Goal: Task Accomplishment & Management: Complete application form

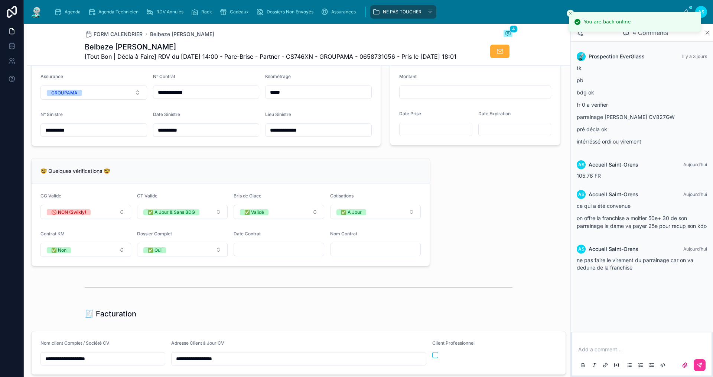
scroll to position [466, 0]
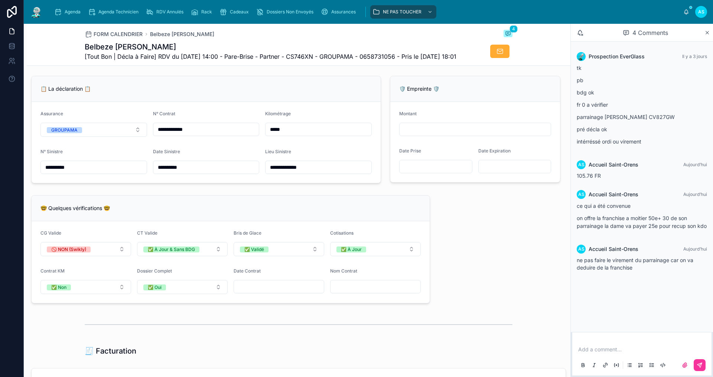
drag, startPoint x: 296, startPoint y: 144, endPoint x: 230, endPoint y: 146, distance: 65.4
click at [230, 146] on form "**********" at bounding box center [206, 142] width 349 height 81
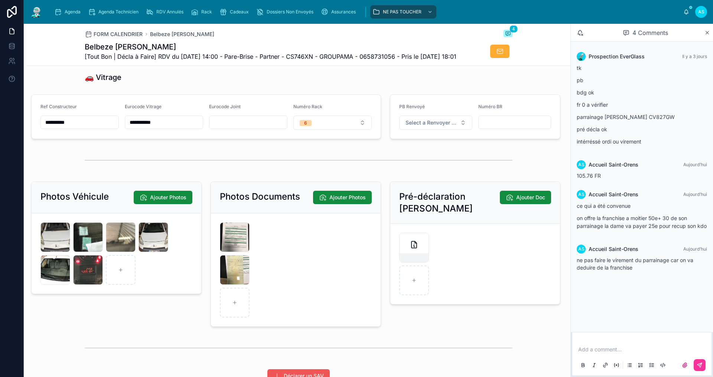
scroll to position [986, 0]
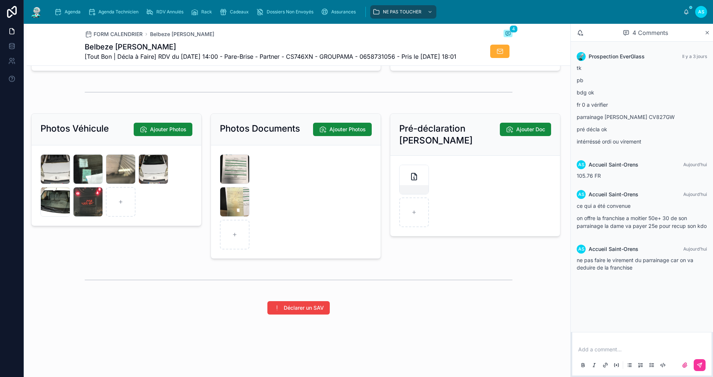
type input "******"
click at [614, 348] on p at bounding box center [643, 348] width 130 height 7
click at [700, 363] on icon at bounding box center [700, 365] width 6 height 6
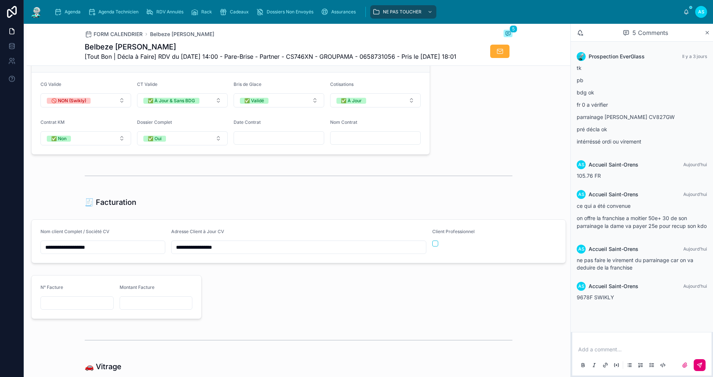
scroll to position [726, 0]
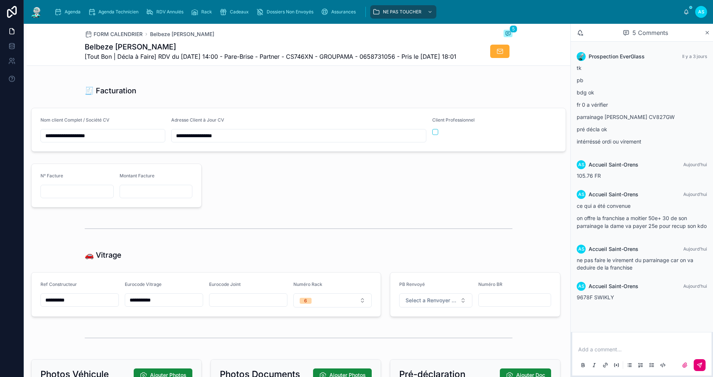
click at [435, 142] on div "Client Professionnel" at bounding box center [494, 129] width 125 height 25
click at [432, 135] on button "button" at bounding box center [435, 132] width 6 height 6
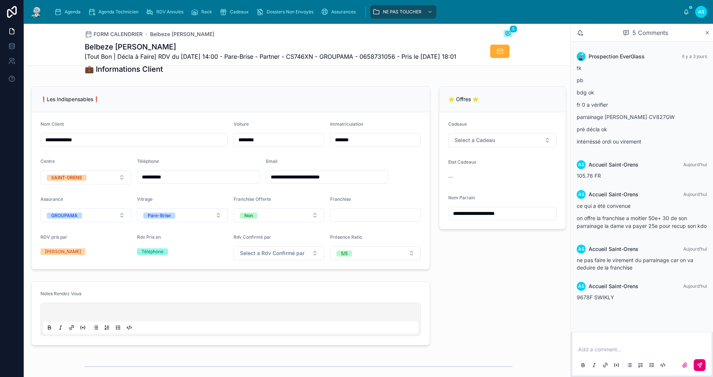
scroll to position [132, 0]
click at [630, 343] on div "Add a comment..." at bounding box center [642, 356] width 130 height 31
click at [630, 351] on p at bounding box center [643, 348] width 130 height 7
click at [701, 367] on icon at bounding box center [700, 365] width 6 height 6
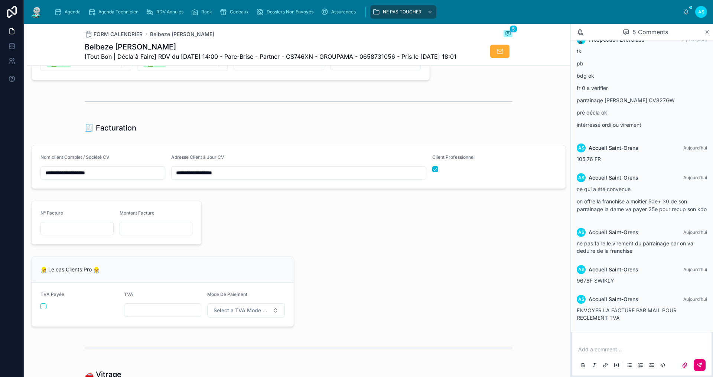
scroll to position [800, 0]
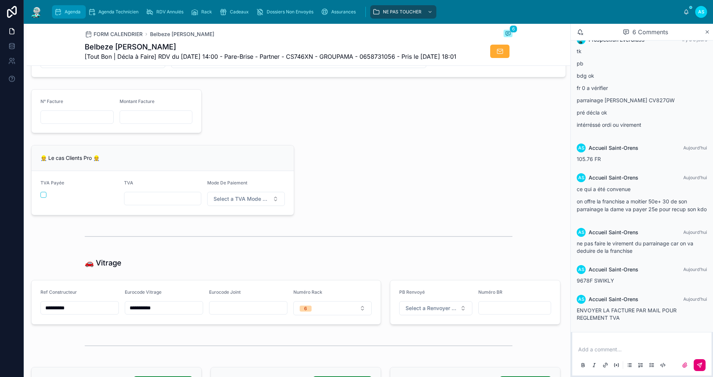
click at [71, 13] on span "Agenda" at bounding box center [73, 12] width 16 height 6
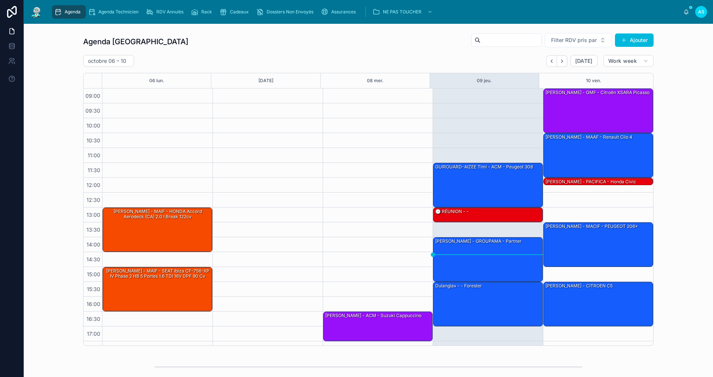
scroll to position [11, 0]
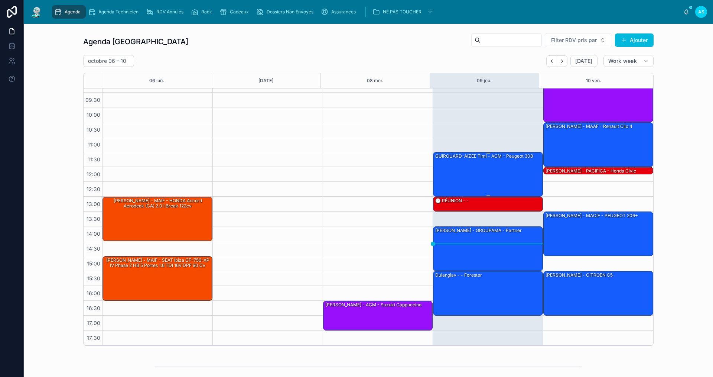
click at [481, 173] on div "GUIROUARD-AIZEE Timi - ACM - Peugeot 308" at bounding box center [489, 173] width 108 height 43
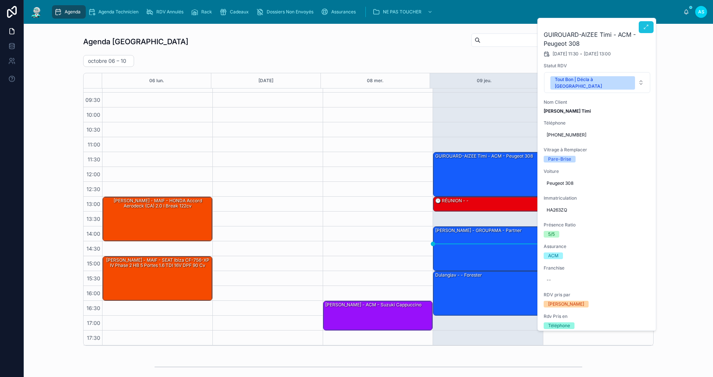
scroll to position [1, 0]
click at [649, 27] on button at bounding box center [646, 26] width 15 height 12
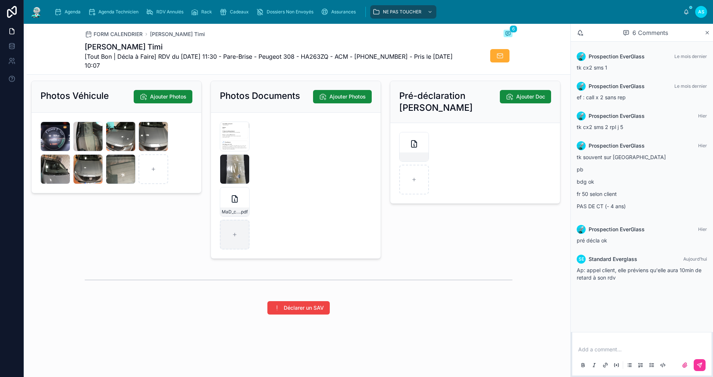
scroll to position [1018, 0]
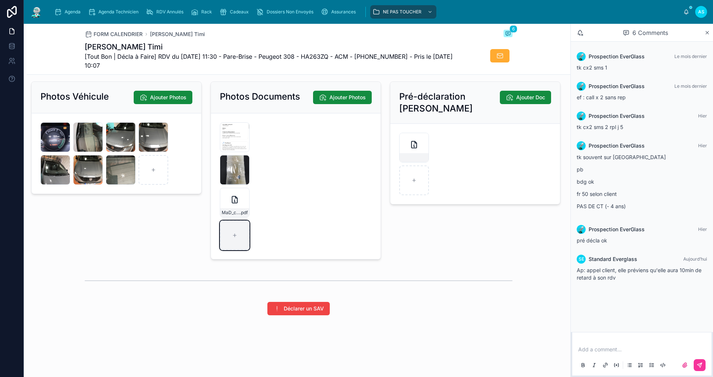
click at [234, 244] on div at bounding box center [235, 235] width 30 height 30
type input "**********"
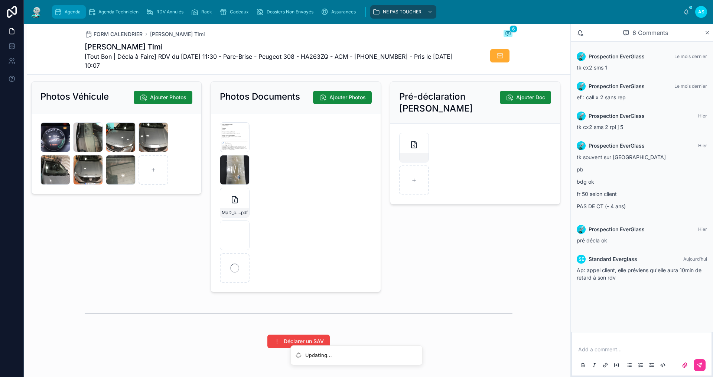
click at [72, 11] on span "Agenda" at bounding box center [73, 12] width 16 height 6
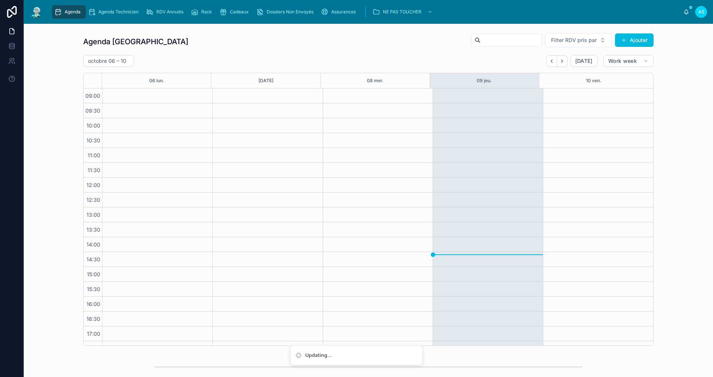
scroll to position [11, 0]
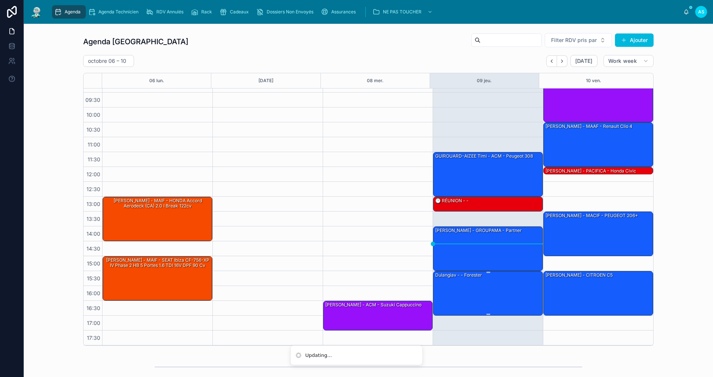
click at [476, 287] on div "Dulangiav - - Forester" at bounding box center [489, 292] width 108 height 43
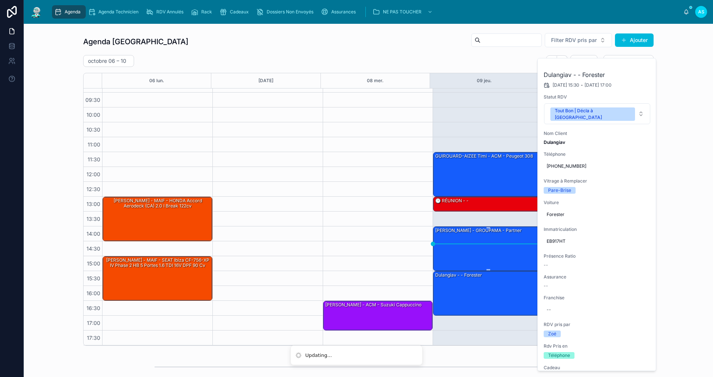
click at [473, 244] on div "[PERSON_NAME] - GROUPAMA - Partner" at bounding box center [489, 248] width 108 height 43
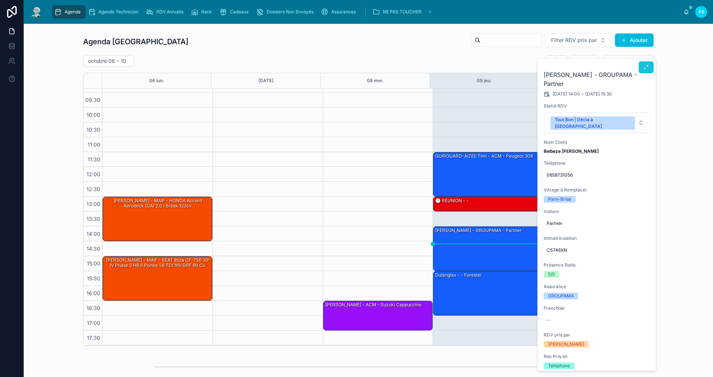
click at [644, 68] on icon at bounding box center [646, 67] width 6 height 6
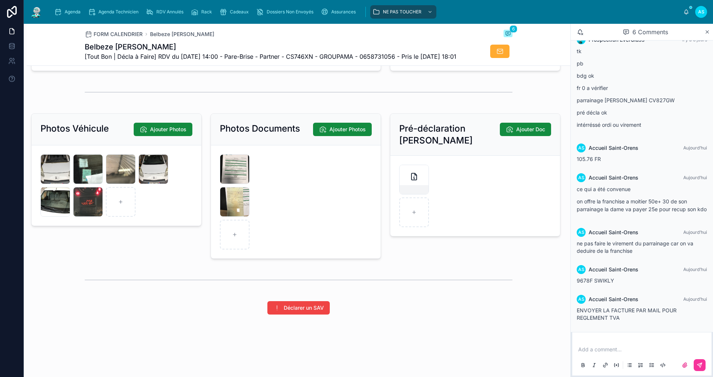
scroll to position [1068, 0]
click at [229, 242] on div at bounding box center [235, 235] width 30 height 30
click at [240, 237] on div at bounding box center [235, 235] width 30 height 30
type input "**********"
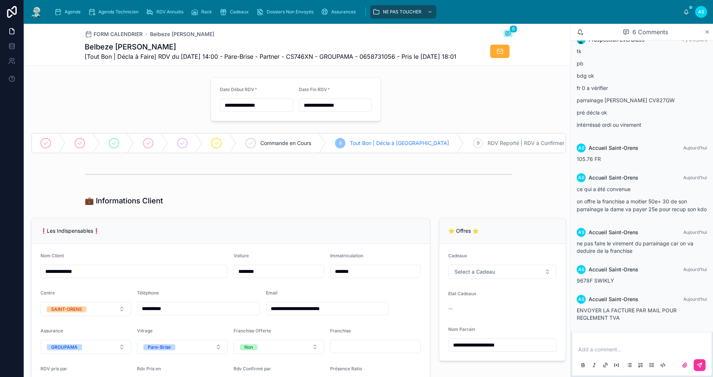
scroll to position [0, 0]
drag, startPoint x: 476, startPoint y: 290, endPoint x: 472, endPoint y: 289, distance: 4.0
click at [476, 279] on button "Select a Cadeau" at bounding box center [502, 272] width 108 height 14
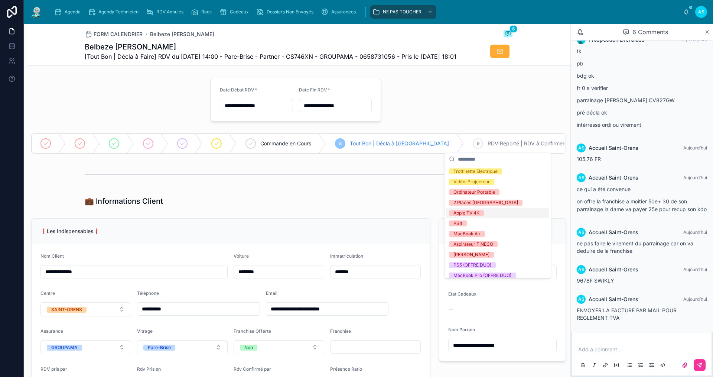
scroll to position [104, 0]
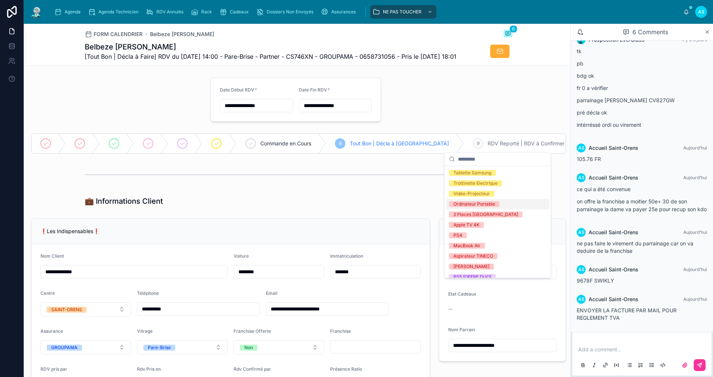
drag, startPoint x: 483, startPoint y: 204, endPoint x: 491, endPoint y: 203, distance: 8.6
click at [483, 204] on div "Ordinateur Portable" at bounding box center [475, 204] width 42 height 6
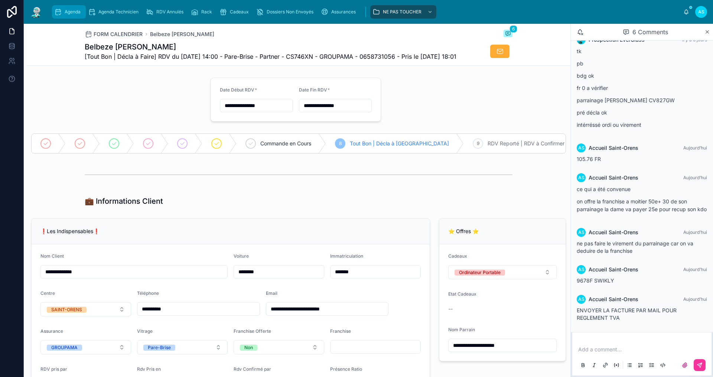
click at [69, 11] on span "Agenda" at bounding box center [73, 12] width 16 height 6
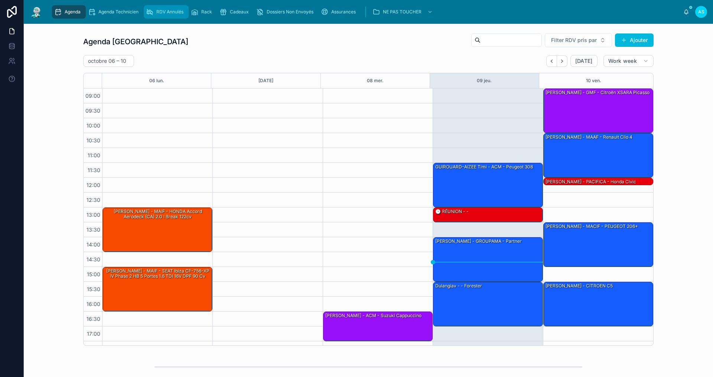
click at [163, 9] on span "RDV Annulés" at bounding box center [169, 12] width 27 height 6
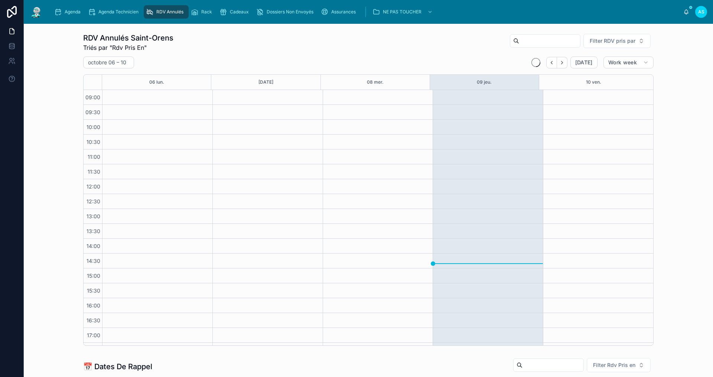
scroll to position [12, 0]
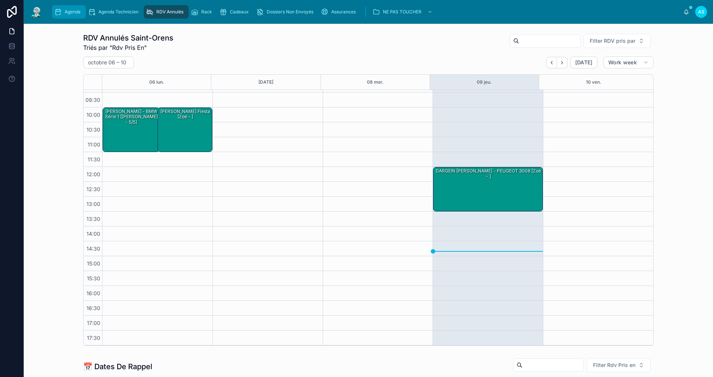
click at [72, 10] on span "Agenda" at bounding box center [73, 12] width 16 height 6
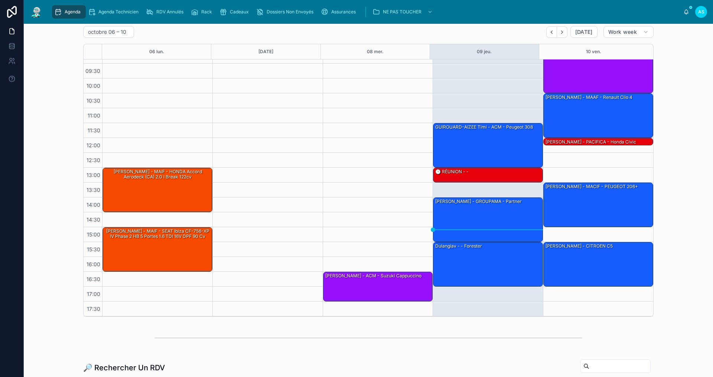
scroll to position [111, 0]
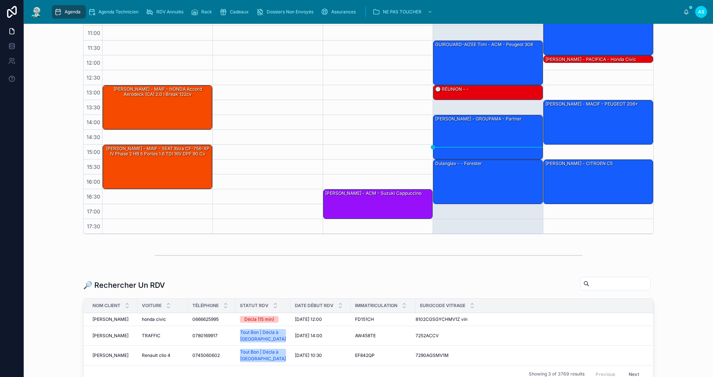
click at [591, 285] on input "text" at bounding box center [620, 283] width 61 height 10
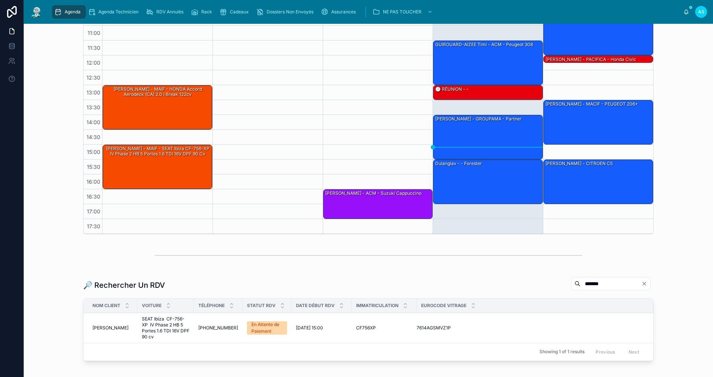
type input "*******"
click at [212, 327] on span "[PHONE_NUMBER]" at bounding box center [218, 328] width 40 height 6
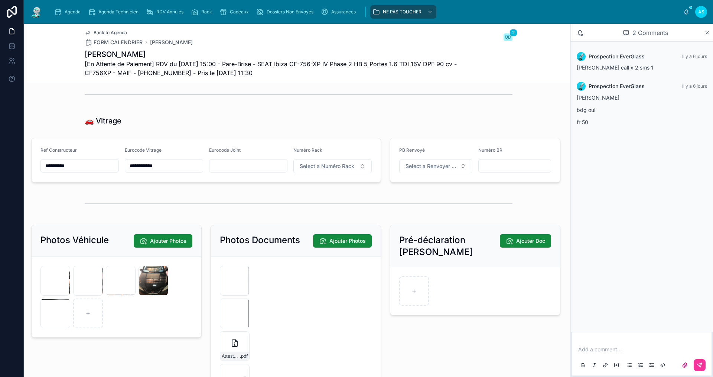
scroll to position [966, 0]
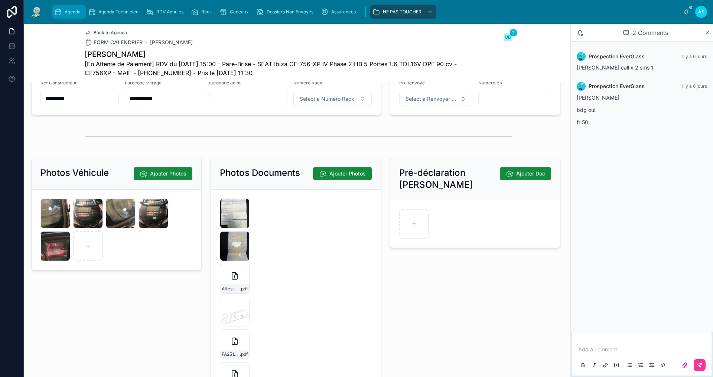
click at [72, 16] on div "Agenda" at bounding box center [68, 12] width 29 height 12
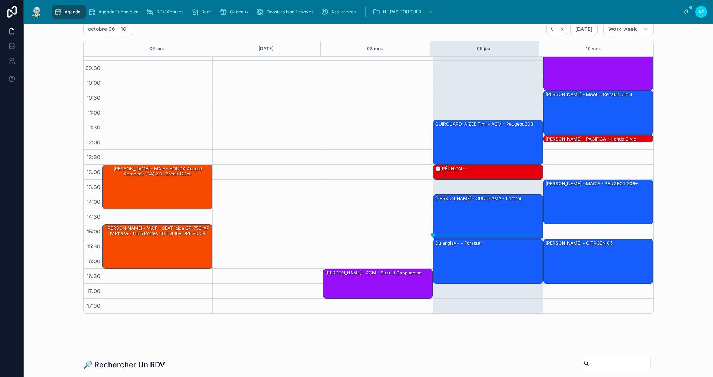
scroll to position [74, 0]
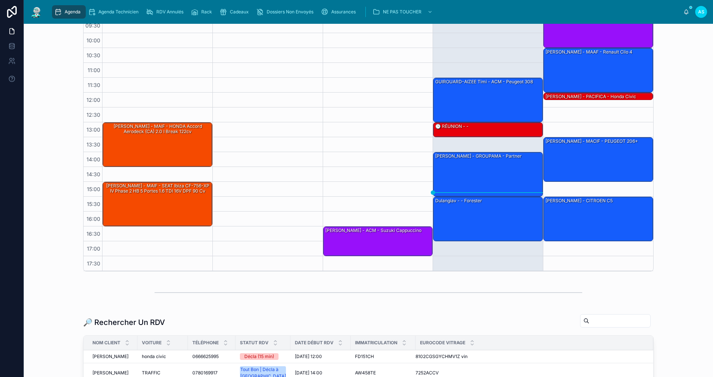
click at [596, 317] on input "text" at bounding box center [620, 320] width 61 height 10
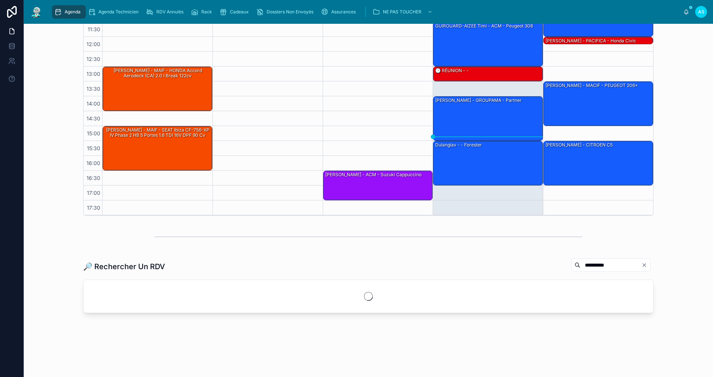
scroll to position [132, 0]
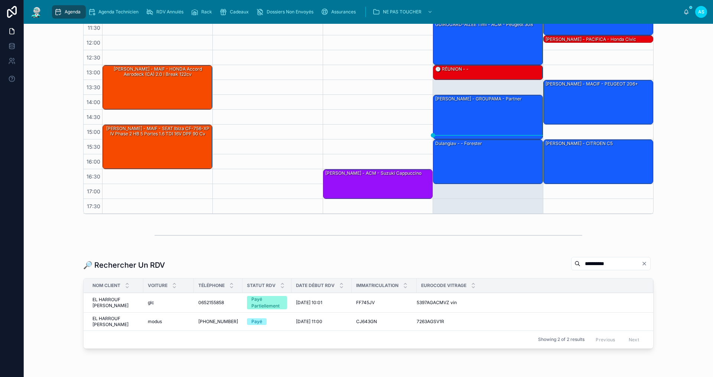
type input "**********"
click at [118, 301] on span "EL HARROUF [PERSON_NAME]" at bounding box center [116, 302] width 46 height 12
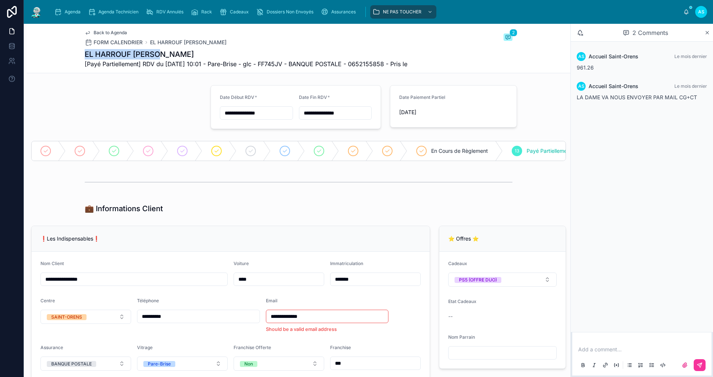
drag, startPoint x: 143, startPoint y: 54, endPoint x: 83, endPoint y: 55, distance: 60.6
click at [85, 55] on h1 "EL HARROUF [PERSON_NAME]" at bounding box center [246, 54] width 323 height 10
copy h1 "EL HARROUF [PERSON_NAME]"
click at [241, 7] on div "Cadeaux" at bounding box center [236, 12] width 32 height 12
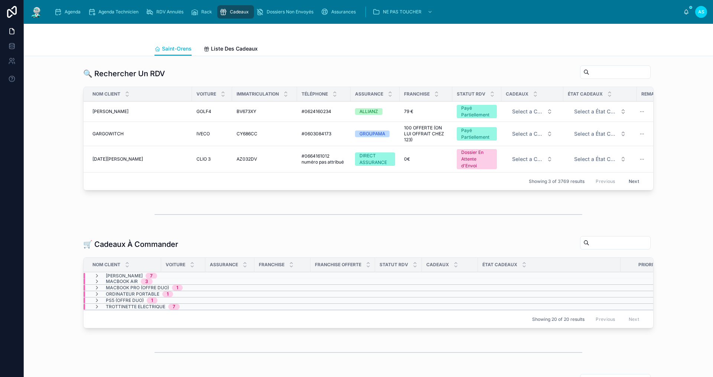
click at [590, 70] on input "text" at bounding box center [620, 72] width 61 height 10
paste input "**********"
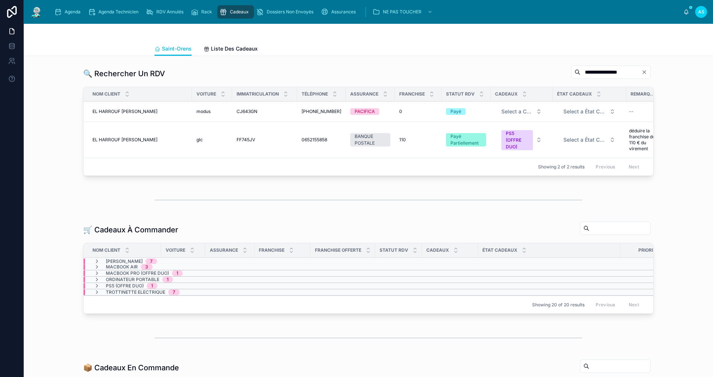
type input "**********"
click at [143, 139] on div "EL HARROUF [PERSON_NAME]" at bounding box center [140, 140] width 95 height 6
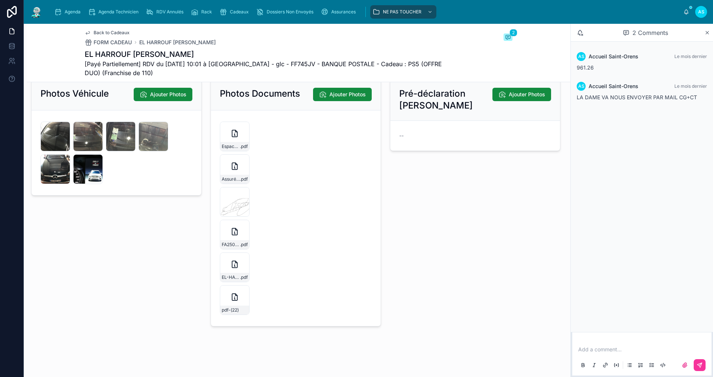
scroll to position [1457, 0]
click at [236, 296] on icon at bounding box center [234, 296] width 9 height 9
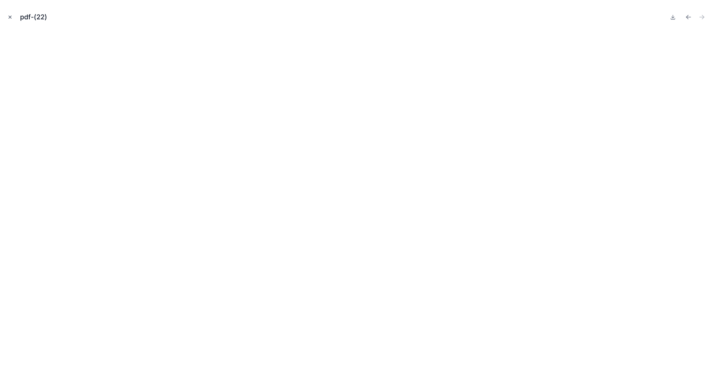
click at [11, 20] on button "Close modal" at bounding box center [10, 17] width 8 height 8
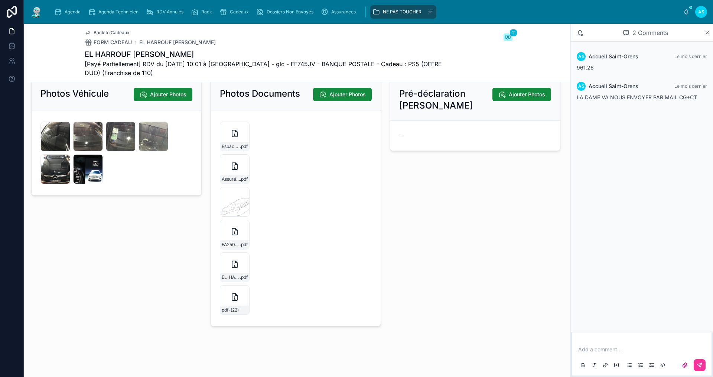
scroll to position [1420, 0]
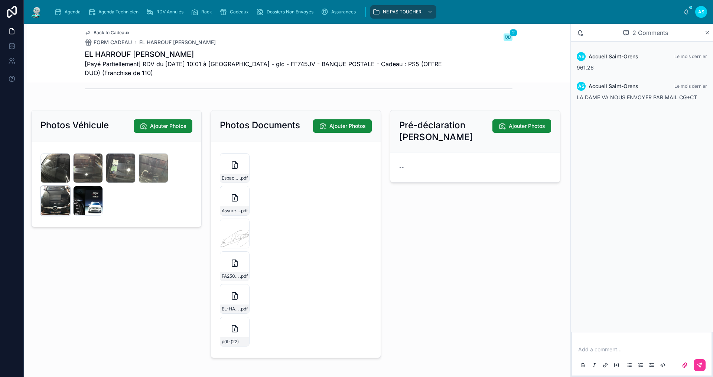
click at [55, 212] on div "17790685-980F-461A-91D8-3D00C0B61C0A .jpeg" at bounding box center [55, 201] width 30 height 30
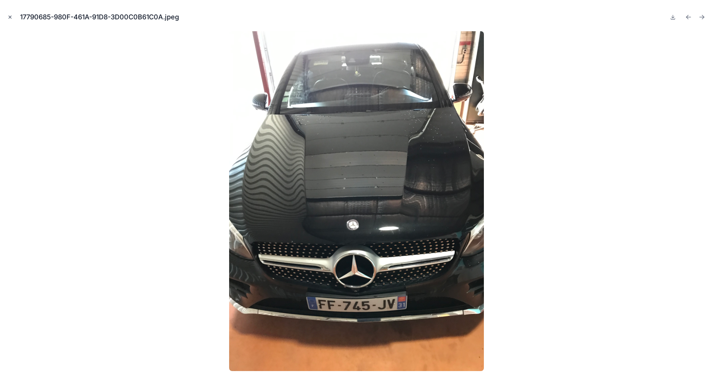
click at [8, 15] on icon "Close modal" at bounding box center [9, 16] width 5 height 5
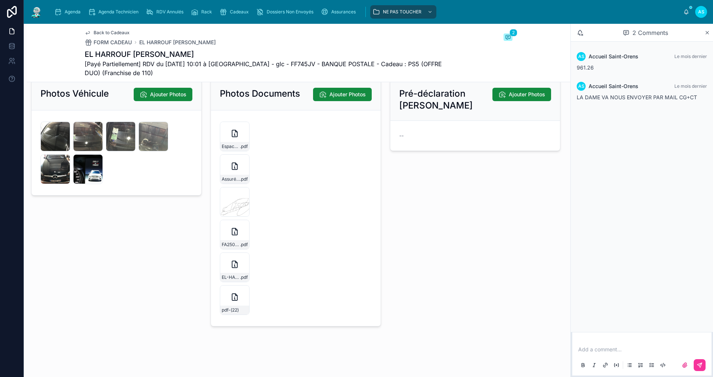
scroll to position [1457, 0]
drag, startPoint x: 104, startPoint y: 32, endPoint x: 93, endPoint y: 20, distance: 17.1
click at [104, 33] on span "Back to Cadeaux" at bounding box center [112, 33] width 36 height 6
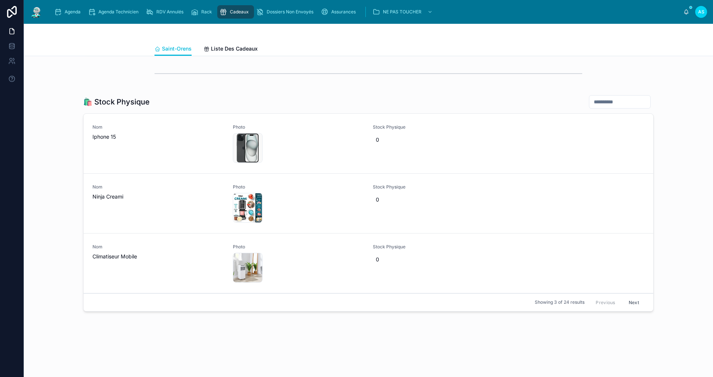
scroll to position [782, 0]
click at [77, 13] on span "Agenda" at bounding box center [73, 12] width 16 height 6
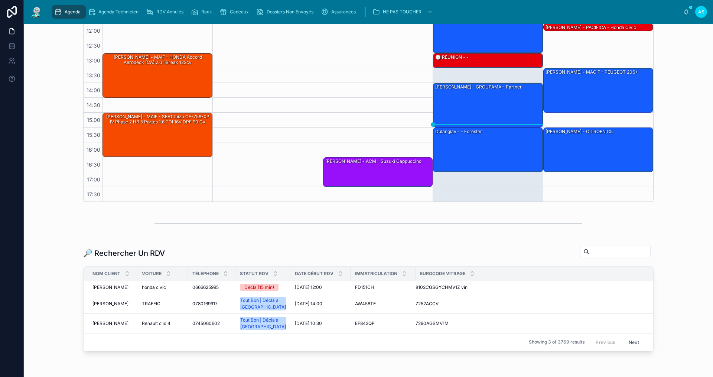
scroll to position [183, 0]
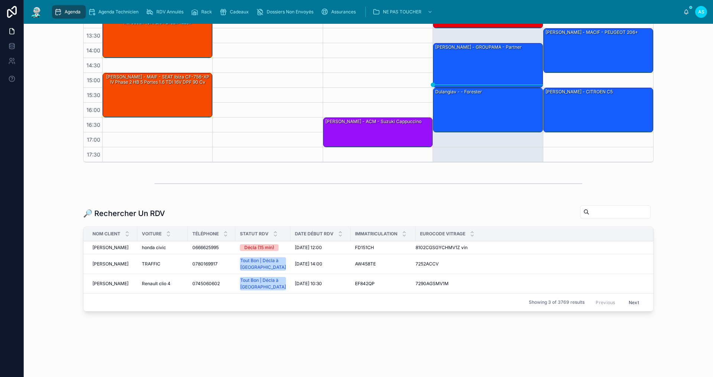
click at [590, 213] on input "text" at bounding box center [620, 212] width 61 height 10
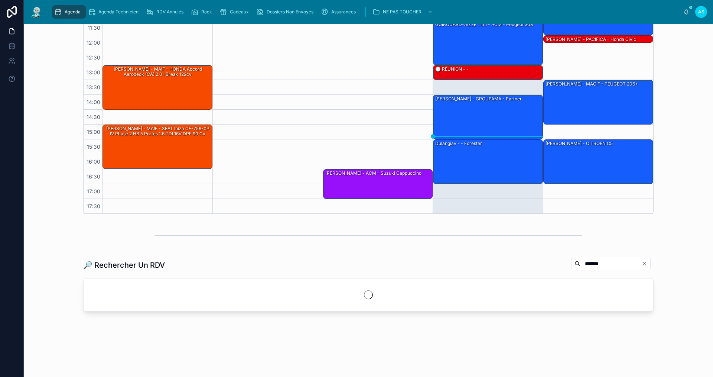
scroll to position [183, 0]
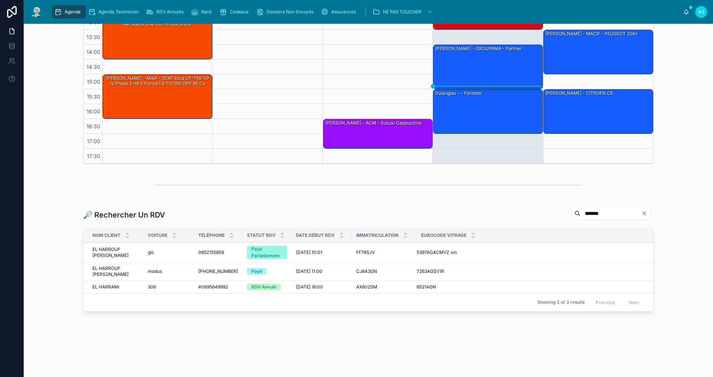
type input "*******"
click at [175, 252] on div "glc glc" at bounding box center [169, 252] width 42 height 6
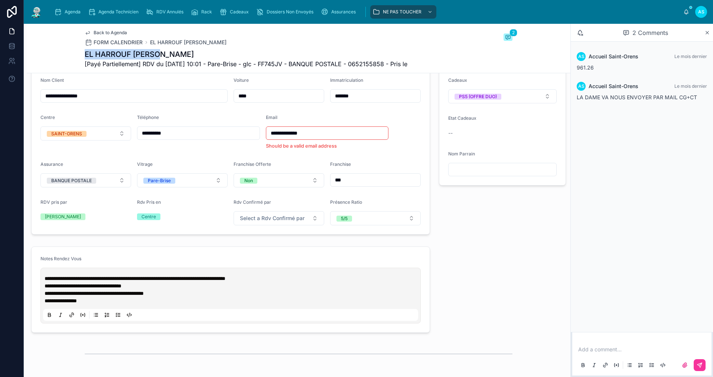
drag, startPoint x: 161, startPoint y: 56, endPoint x: 81, endPoint y: 56, distance: 79.9
click at [81, 56] on div "Back to Agenda FORM CALENDRIER EL HARROUF Karima 2 EL HARROUF Karima [Payé Part…" at bounding box center [299, 48] width 544 height 49
copy h1 "EL HARROUF [PERSON_NAME]"
click at [234, 12] on span "Cadeaux" at bounding box center [239, 12] width 19 height 6
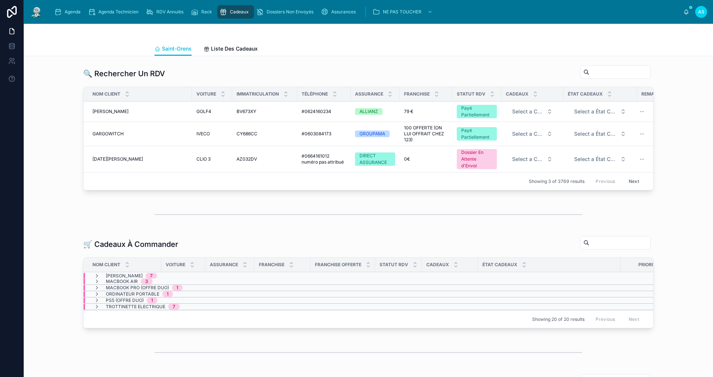
click at [590, 74] on input "text" at bounding box center [620, 72] width 61 height 10
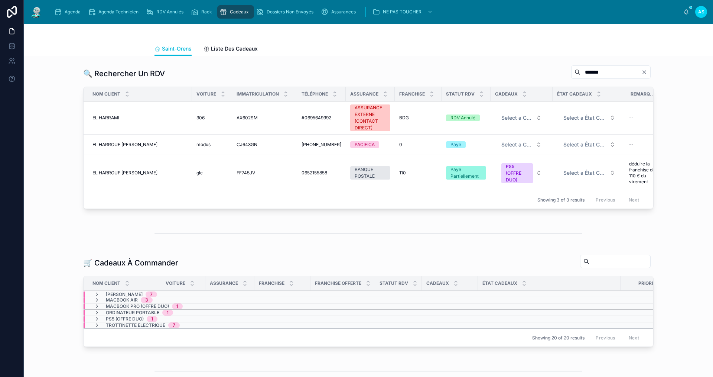
type input "*******"
click at [128, 171] on span "EL HARROUF [PERSON_NAME]" at bounding box center [125, 173] width 65 height 6
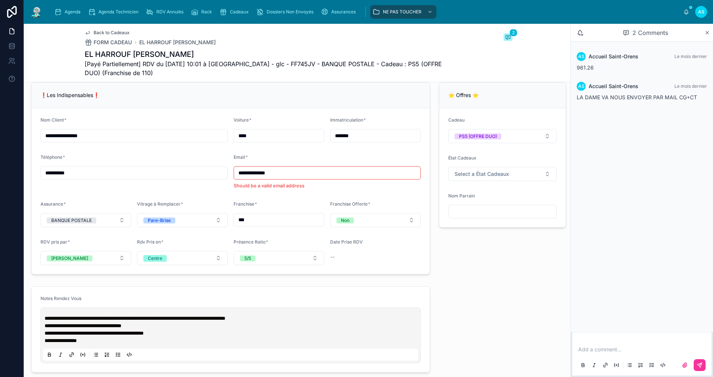
scroll to position [557, 0]
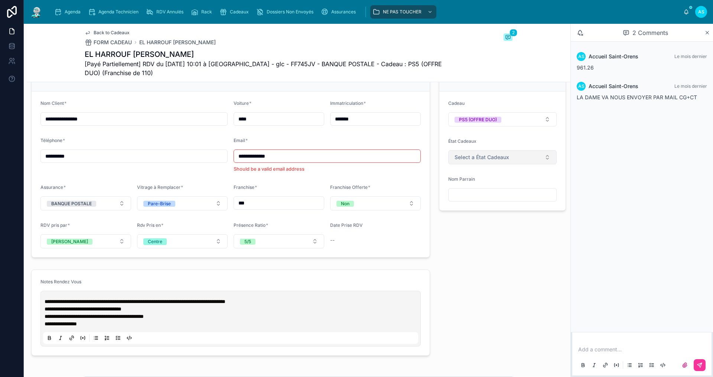
click at [463, 161] on span "Select a État Cadeaux" at bounding box center [482, 156] width 55 height 7
click at [473, 194] on div "A COMMANDER" at bounding box center [471, 192] width 34 height 6
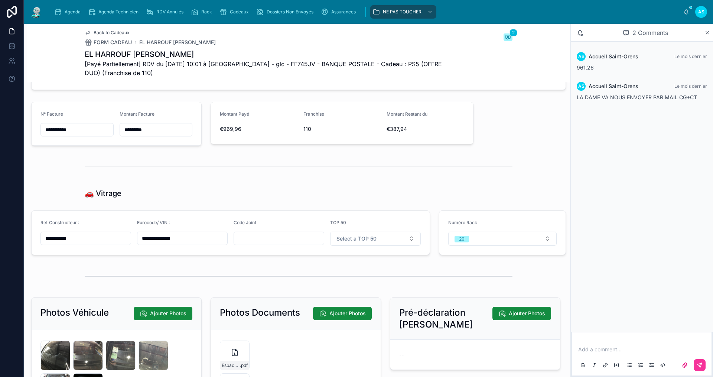
scroll to position [1160, 0]
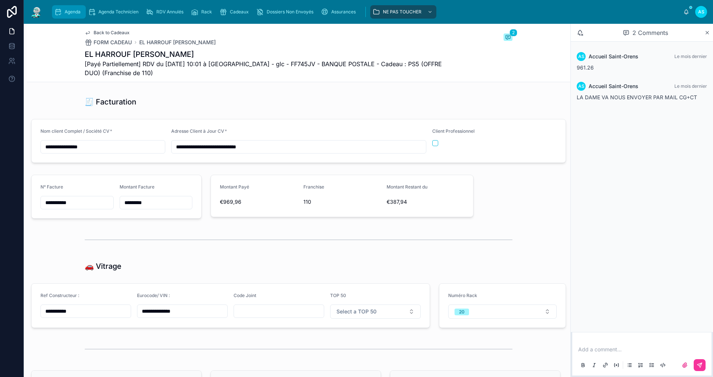
click at [71, 15] on div "Agenda" at bounding box center [68, 12] width 29 height 12
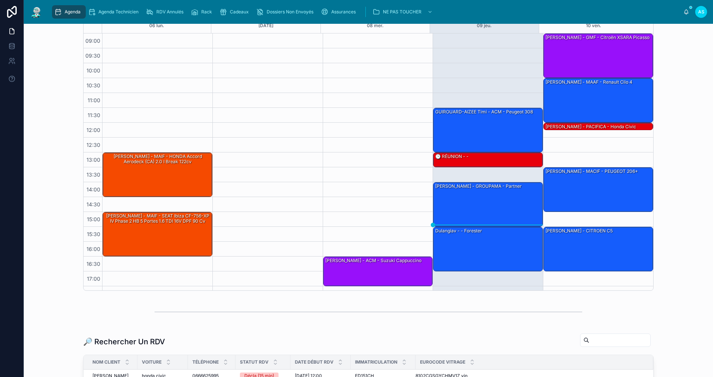
scroll to position [149, 0]
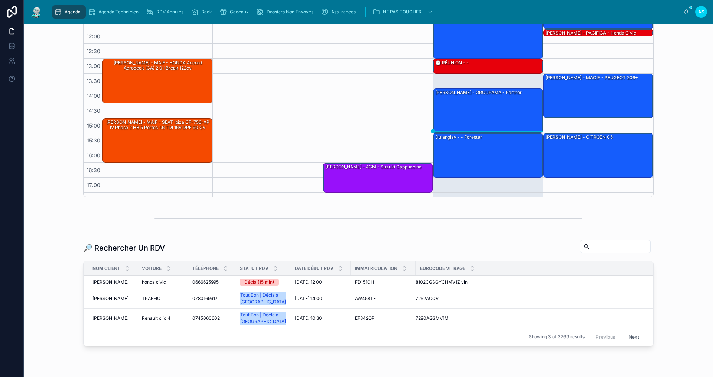
click at [577, 256] on div "🔎 Rechercher Un RDV" at bounding box center [368, 247] width 571 height 17
click at [590, 248] on input "text" at bounding box center [620, 246] width 61 height 10
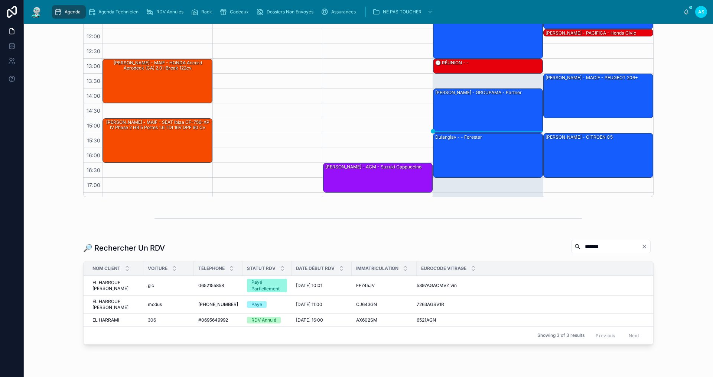
type input "*******"
click at [148, 283] on span "glc" at bounding box center [151, 285] width 6 height 6
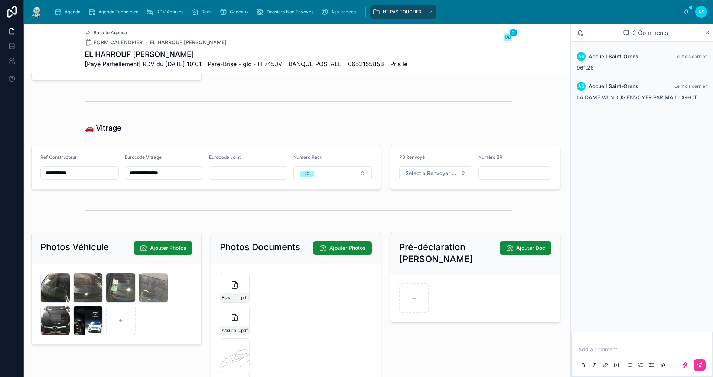
scroll to position [1146, 0]
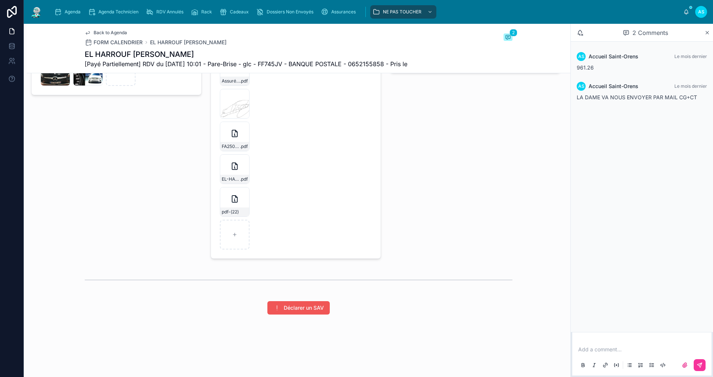
click at [312, 306] on span "Déclarer un SAV" at bounding box center [304, 307] width 40 height 7
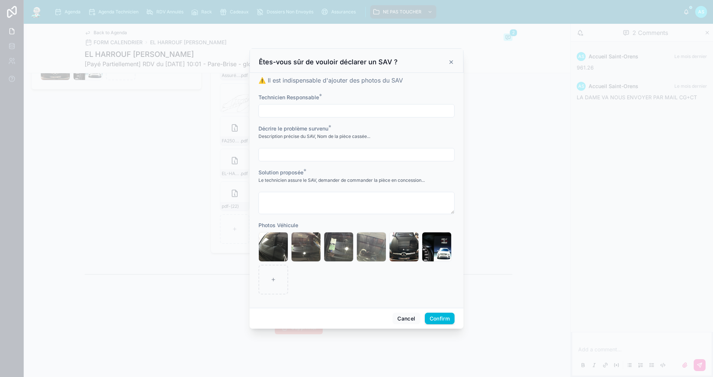
click at [286, 118] on form "Technicien Responsable * Décrire le problème survenu * Description précise du S…" at bounding box center [357, 198] width 196 height 208
click at [286, 113] on input "text" at bounding box center [356, 111] width 195 height 10
type input "****"
click at [289, 154] on input "text" at bounding box center [356, 154] width 195 height 10
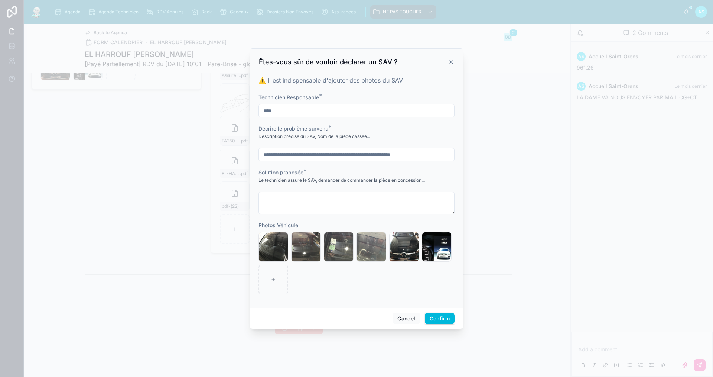
drag, startPoint x: 389, startPoint y: 155, endPoint x: 506, endPoint y: 155, distance: 116.3
click at [506, 155] on div "**********" at bounding box center [356, 188] width 713 height 377
type input "**********"
click at [303, 201] on textarea at bounding box center [357, 203] width 196 height 22
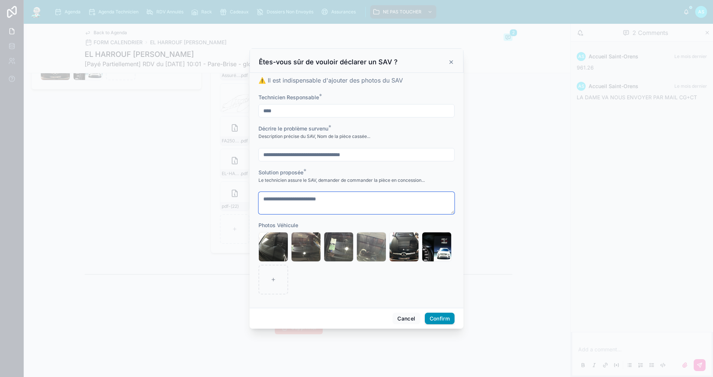
type textarea "**********"
click at [441, 317] on button "Confirm" at bounding box center [440, 318] width 30 height 12
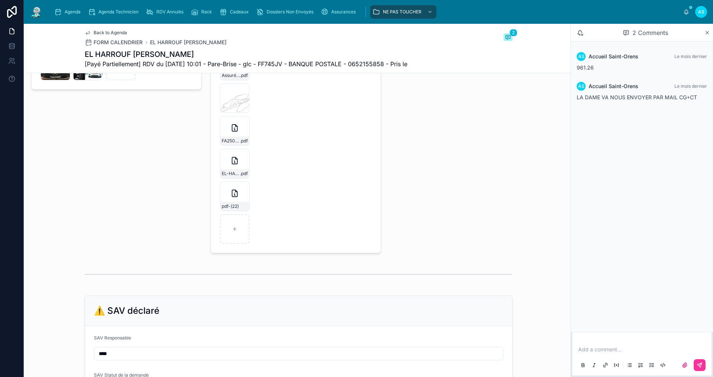
scroll to position [1351, 0]
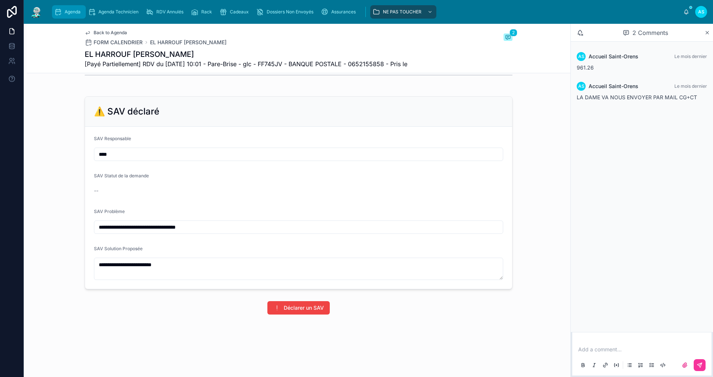
click at [71, 13] on span "Agenda" at bounding box center [73, 12] width 16 height 6
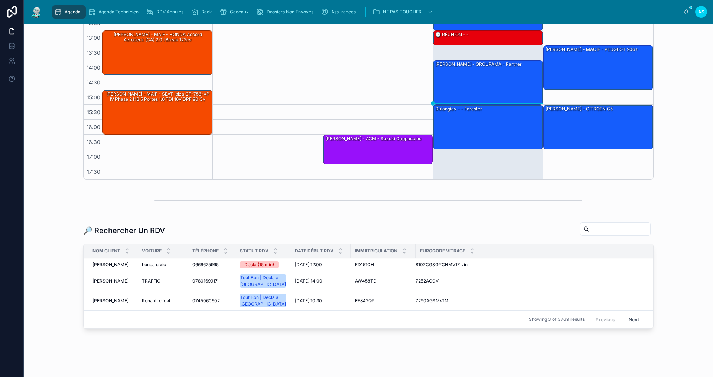
scroll to position [183, 0]
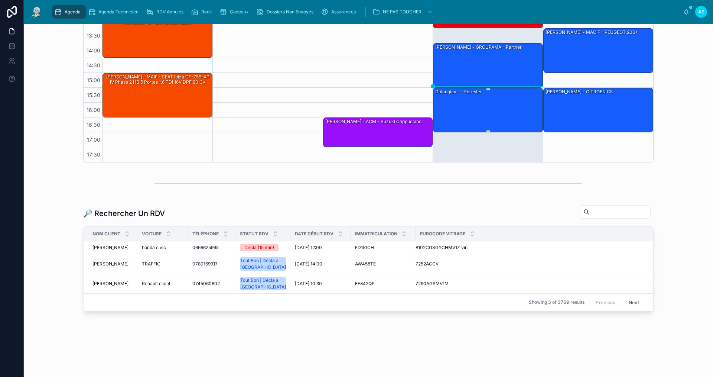
click at [473, 126] on div "Dulangiav - - Forester" at bounding box center [489, 109] width 108 height 43
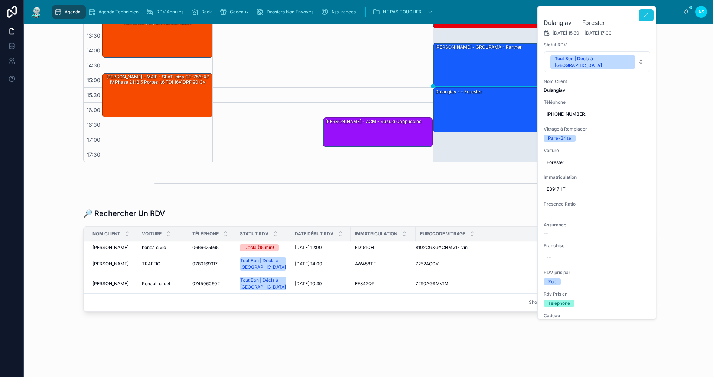
click at [641, 16] on button at bounding box center [646, 15] width 15 height 12
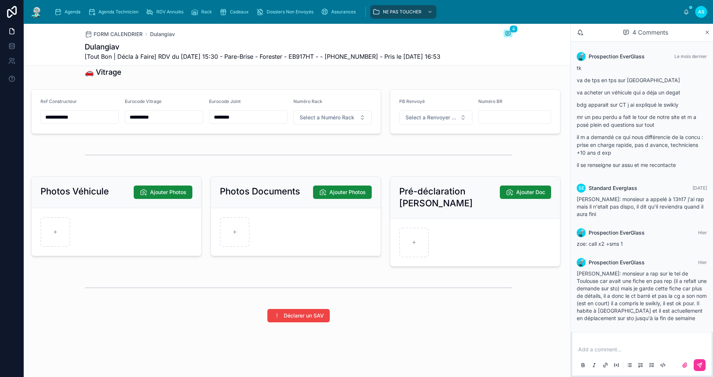
scroll to position [922, 0]
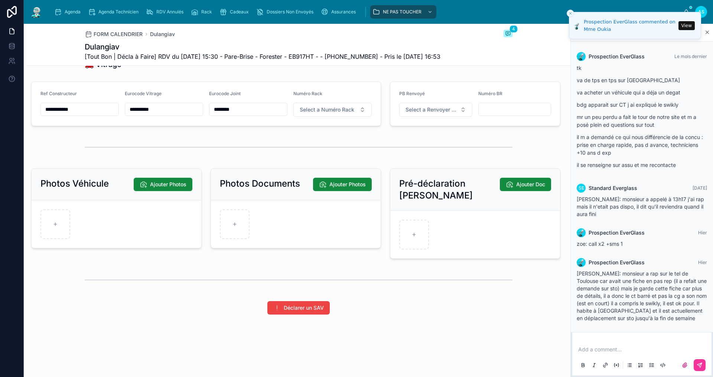
click at [687, 25] on button "View" at bounding box center [687, 25] width 16 height 9
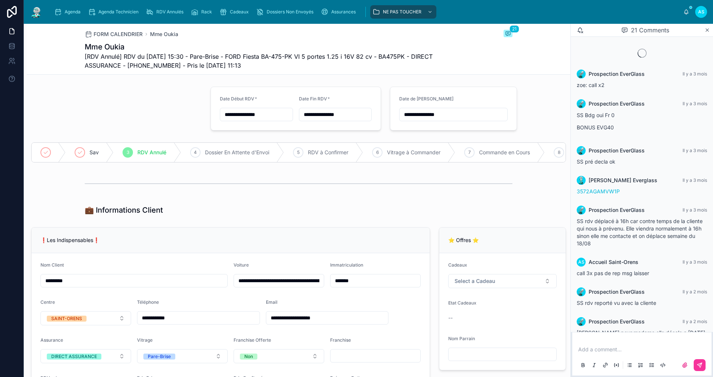
scroll to position [530, 0]
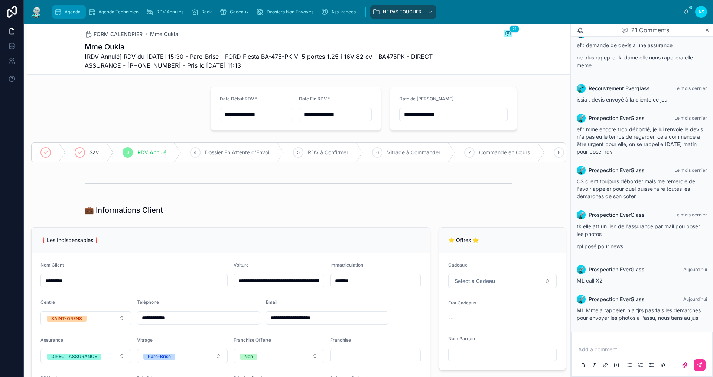
click at [62, 10] on div "Agenda" at bounding box center [68, 12] width 29 height 12
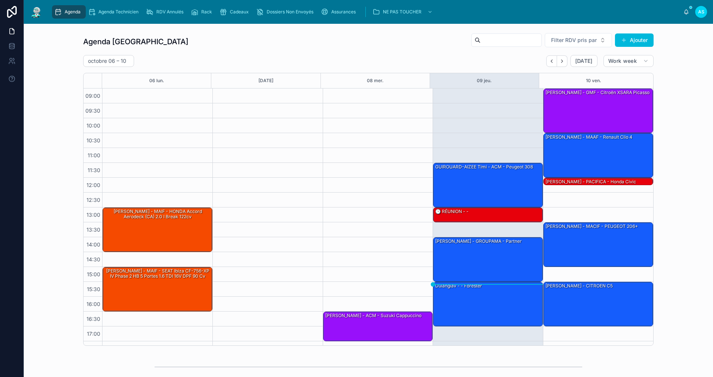
scroll to position [11, 0]
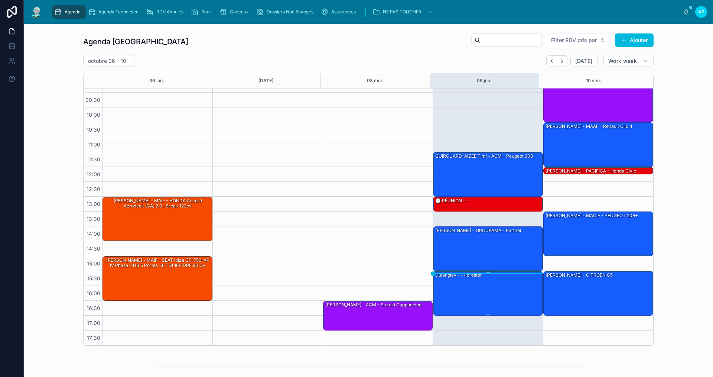
click at [490, 288] on div "Dulangiav - - Forester" at bounding box center [489, 292] width 108 height 43
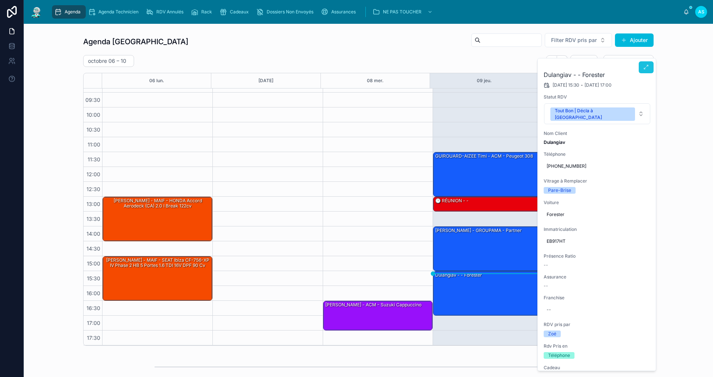
click at [649, 65] on icon at bounding box center [646, 67] width 6 height 6
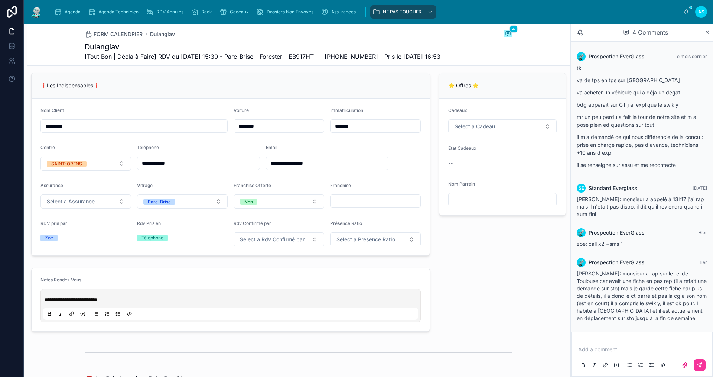
scroll to position [149, 0]
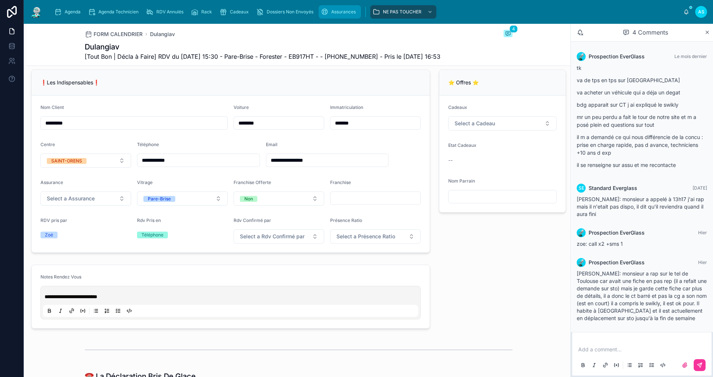
click at [348, 7] on div "Assurances" at bounding box center [340, 12] width 38 height 12
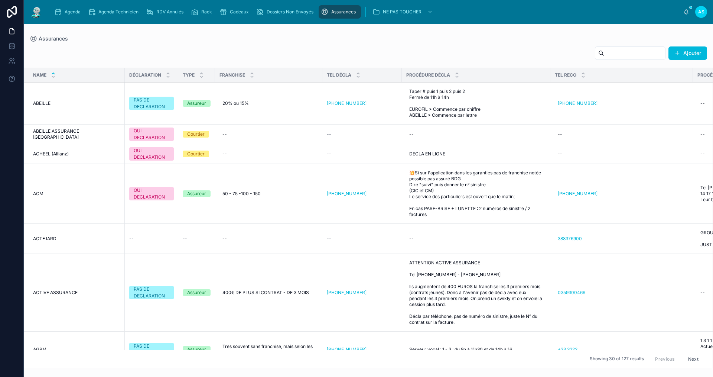
click at [606, 56] on input "text" at bounding box center [634, 53] width 61 height 10
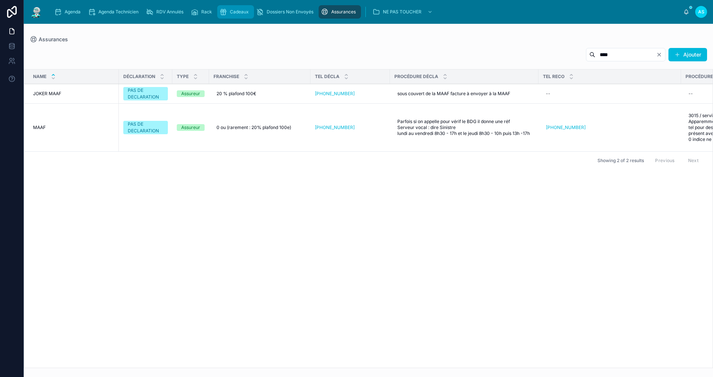
type input "****"
click at [240, 10] on span "Cadeaux" at bounding box center [239, 12] width 19 height 6
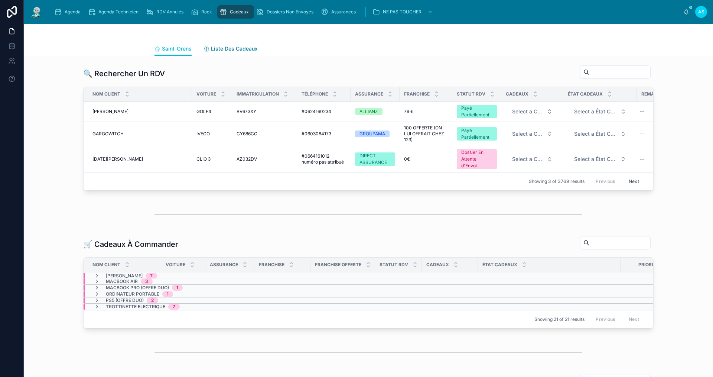
click at [249, 51] on span "Liste Des Cadeaux" at bounding box center [234, 48] width 47 height 7
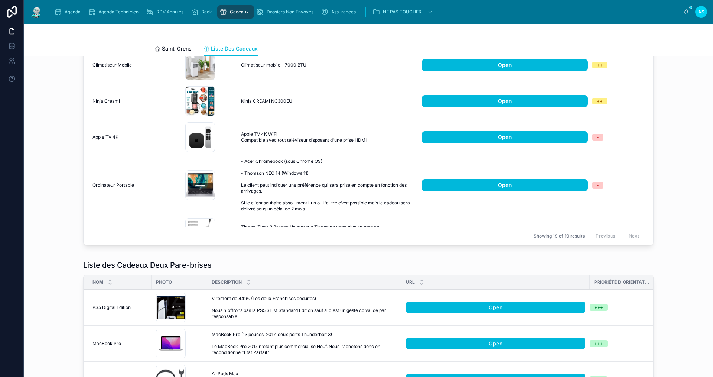
scroll to position [271, 0]
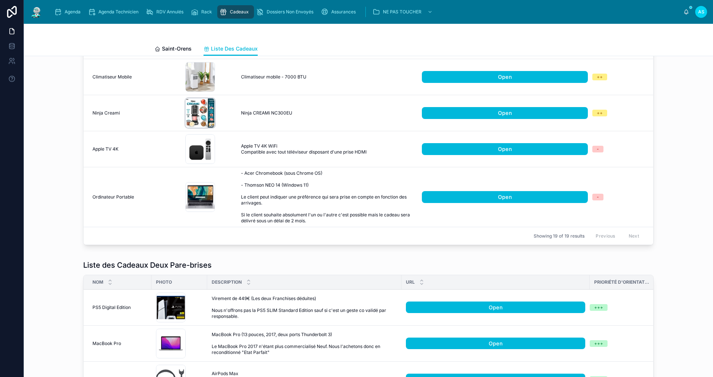
click at [191, 115] on div "$_57 .jpeg" at bounding box center [200, 113] width 30 height 30
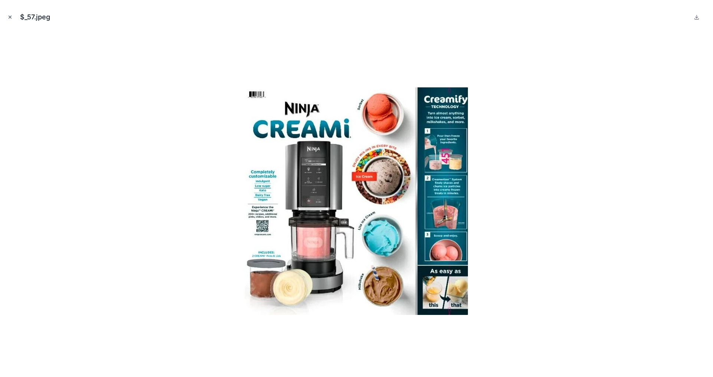
click at [10, 17] on icon "Close modal" at bounding box center [9, 16] width 5 height 5
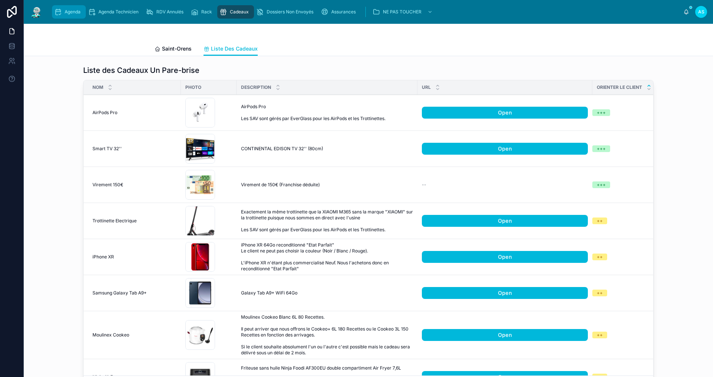
click at [73, 11] on span "Agenda" at bounding box center [73, 12] width 16 height 6
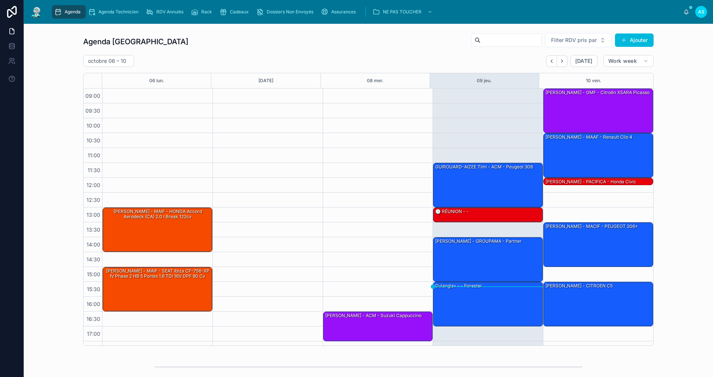
scroll to position [11, 0]
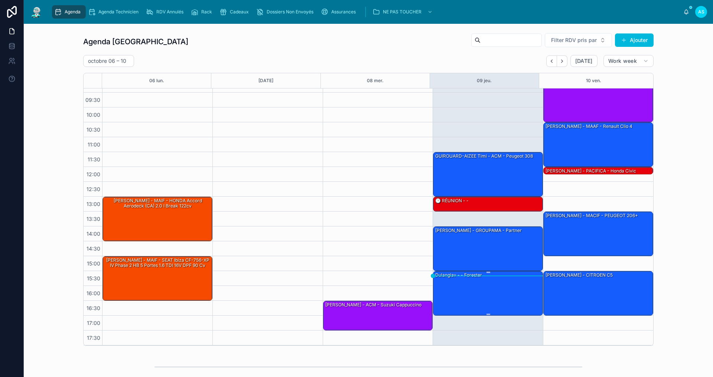
click at [470, 297] on div "Dulangiav - - Forester" at bounding box center [489, 292] width 108 height 43
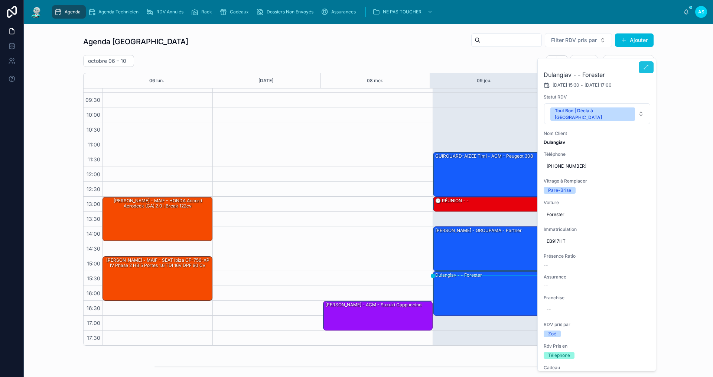
click at [646, 67] on icon at bounding box center [646, 67] width 6 height 6
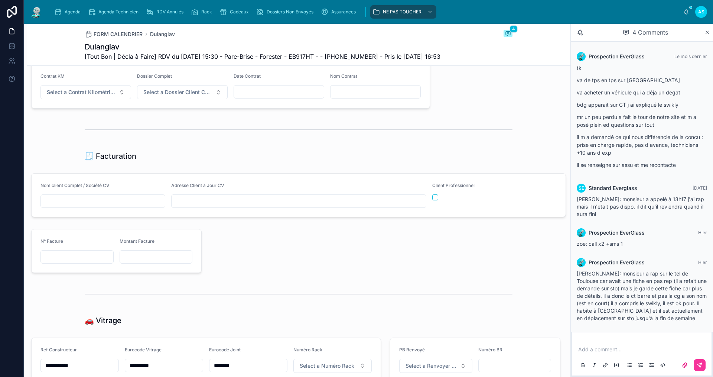
scroll to position [669, 0]
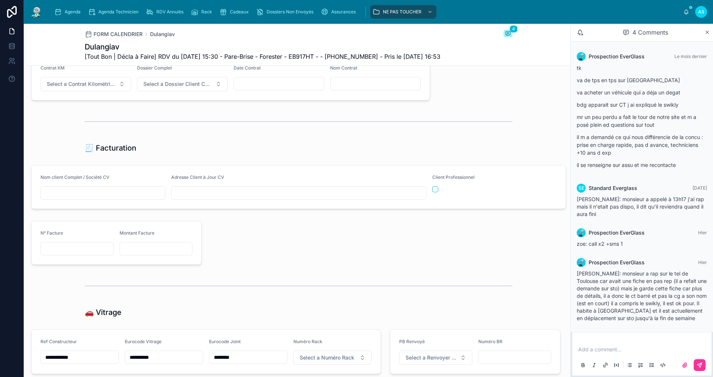
type input "**********"
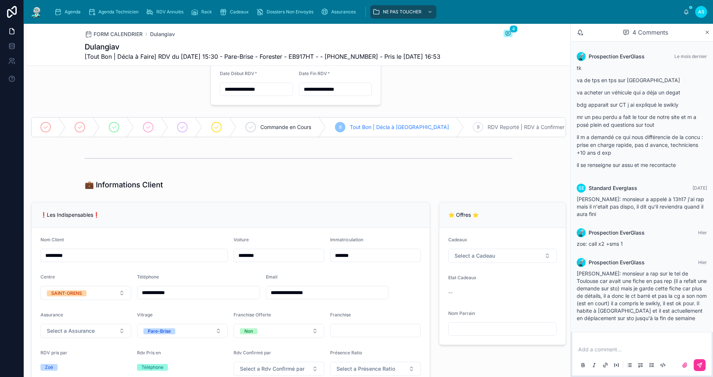
scroll to position [16, 0]
click at [72, 11] on span "Agenda" at bounding box center [73, 12] width 16 height 6
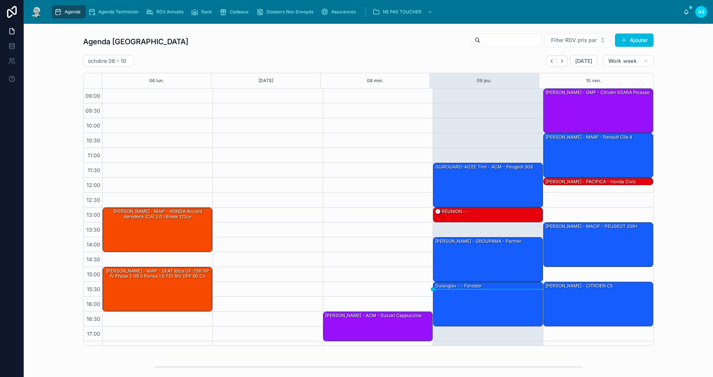
scroll to position [11, 0]
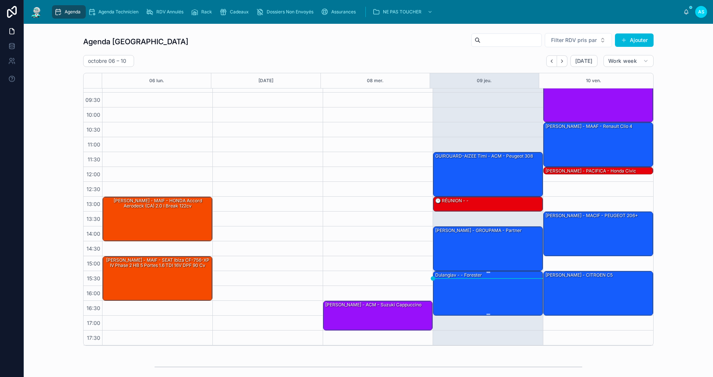
click at [504, 290] on div "Dulangiav - - Forester" at bounding box center [489, 292] width 108 height 43
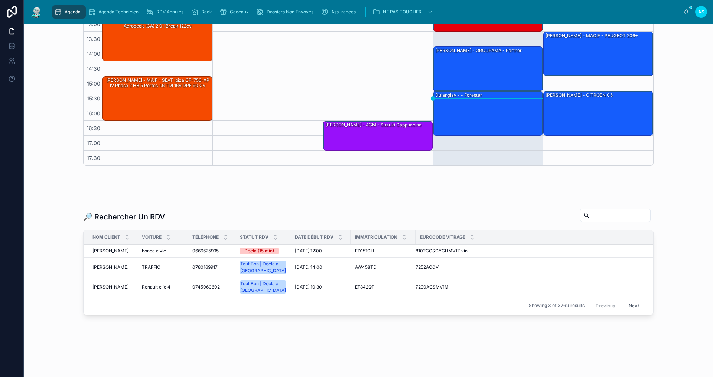
scroll to position [183, 0]
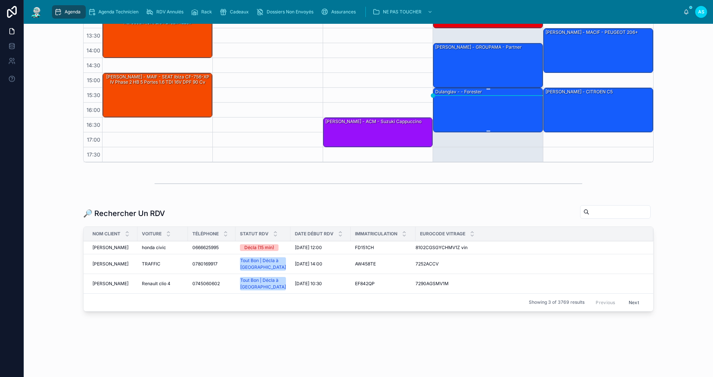
click at [486, 100] on div "Dulangiav - - Forester" at bounding box center [489, 109] width 108 height 43
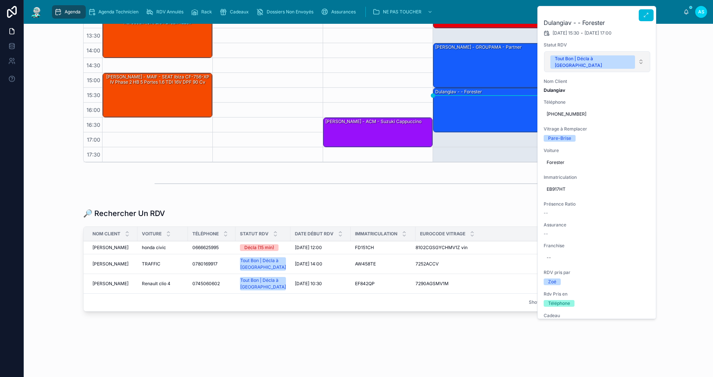
click at [617, 55] on button "Tout Bon | Décla à [GEOGRAPHIC_DATA]" at bounding box center [597, 61] width 106 height 21
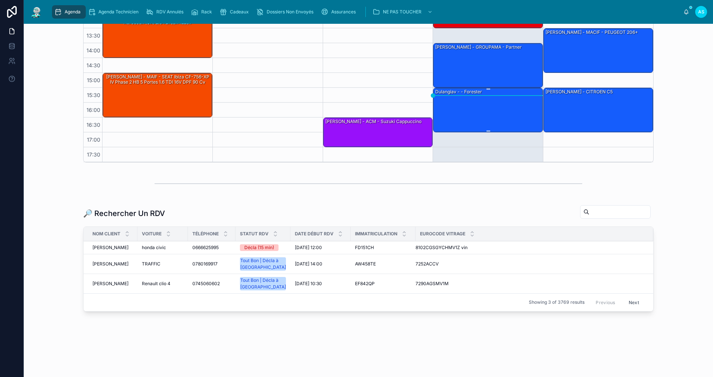
click at [484, 121] on div "Dulangiav - - Forester" at bounding box center [489, 109] width 108 height 43
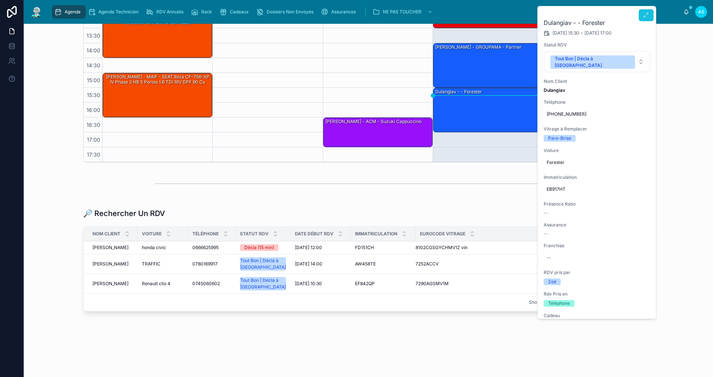
click at [646, 20] on button at bounding box center [646, 15] width 15 height 12
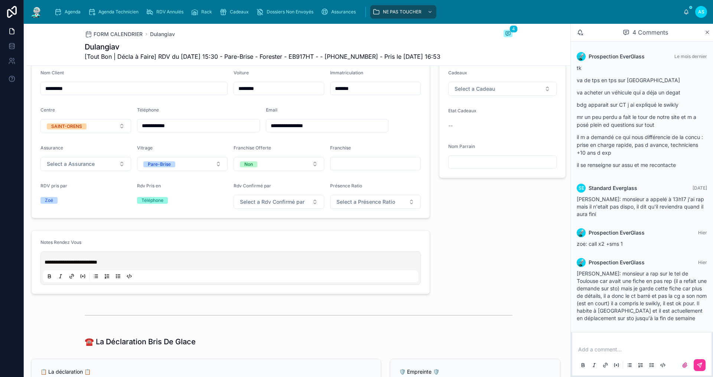
click at [612, 352] on p at bounding box center [643, 348] width 130 height 7
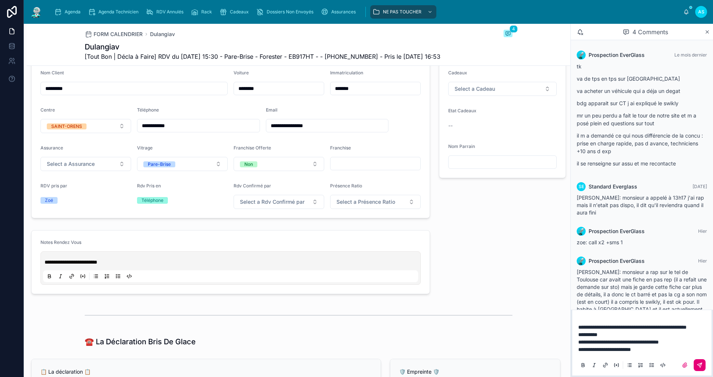
click at [701, 361] on button at bounding box center [700, 365] width 12 height 12
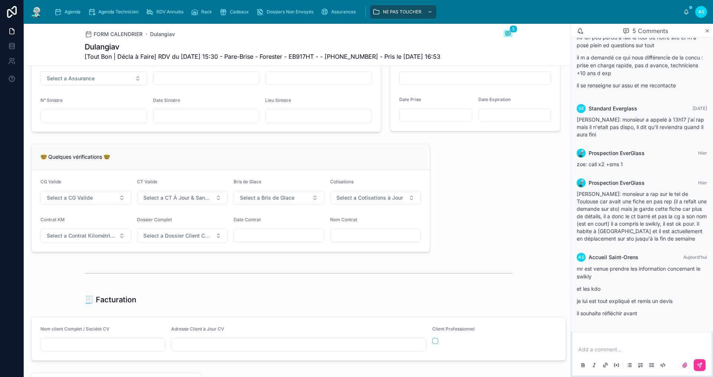
scroll to position [517, 0]
click at [592, 351] on p at bounding box center [643, 348] width 130 height 7
click at [702, 364] on icon at bounding box center [700, 365] width 6 height 6
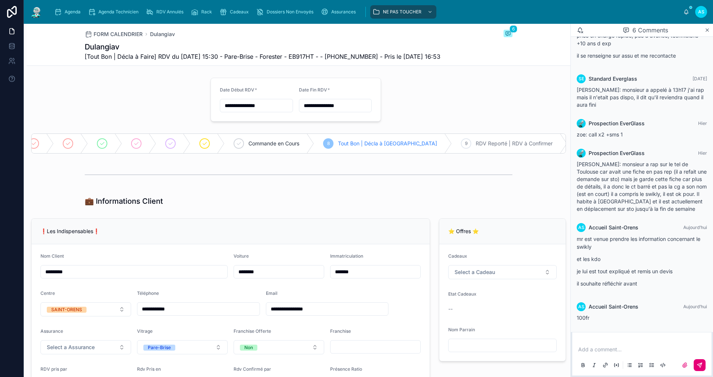
scroll to position [0, 0]
click at [186, 146] on div at bounding box center [182, 143] width 10 height 10
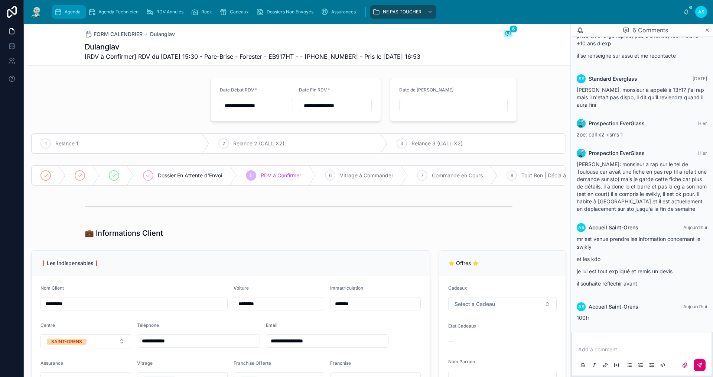
click at [74, 15] on div "Agenda" at bounding box center [68, 12] width 29 height 12
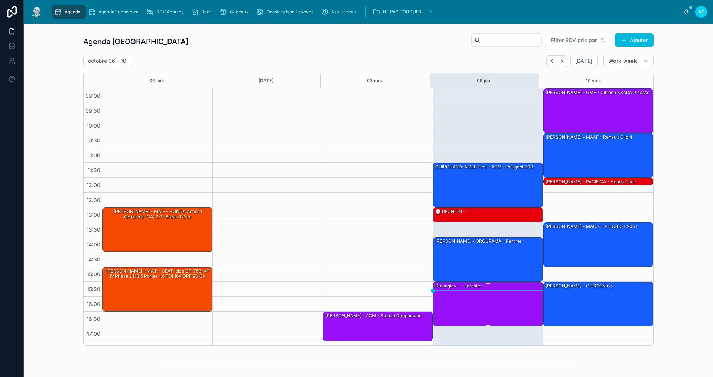
click at [490, 307] on div "Dulangiav - - Forester" at bounding box center [489, 303] width 108 height 43
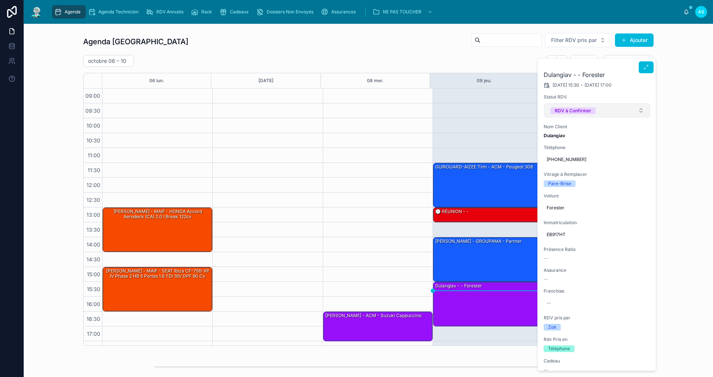
click at [590, 111] on div "RDV à Confirmer" at bounding box center [573, 110] width 36 height 7
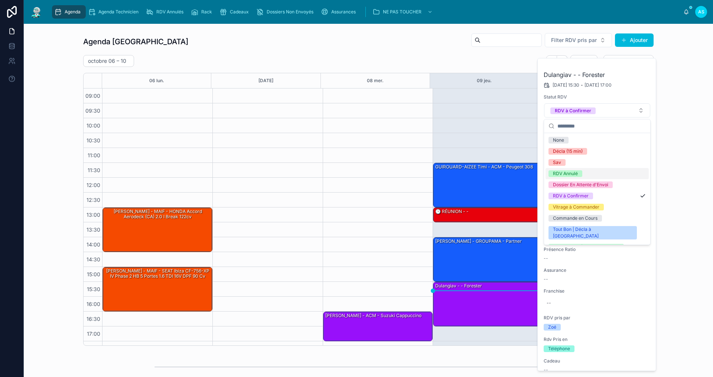
click at [584, 175] on div "RDV Annulé" at bounding box center [597, 173] width 103 height 11
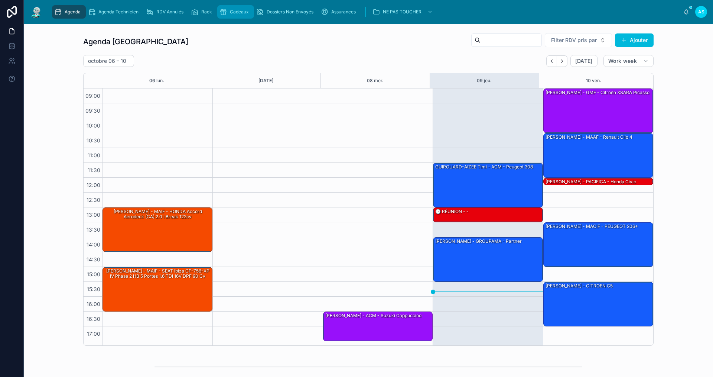
click at [241, 16] on div "Cadeaux" at bounding box center [236, 12] width 32 height 12
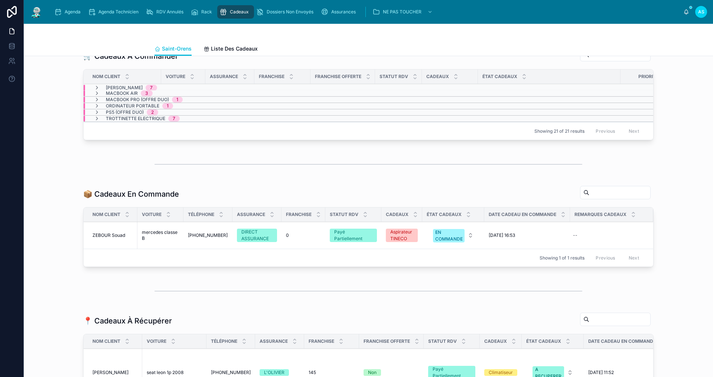
scroll to position [223, 0]
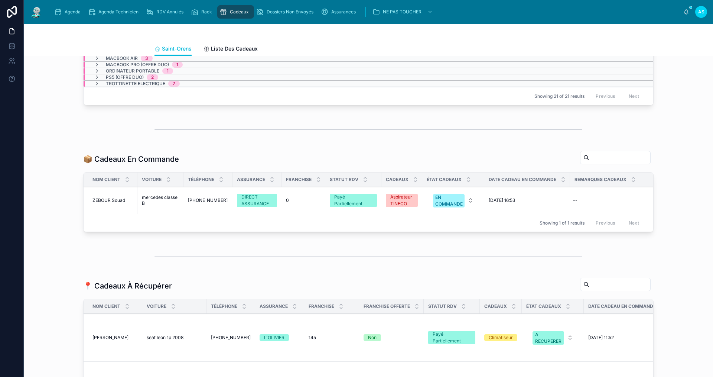
click at [350, 207] on div "Payé Partiellement" at bounding box center [353, 200] width 38 height 13
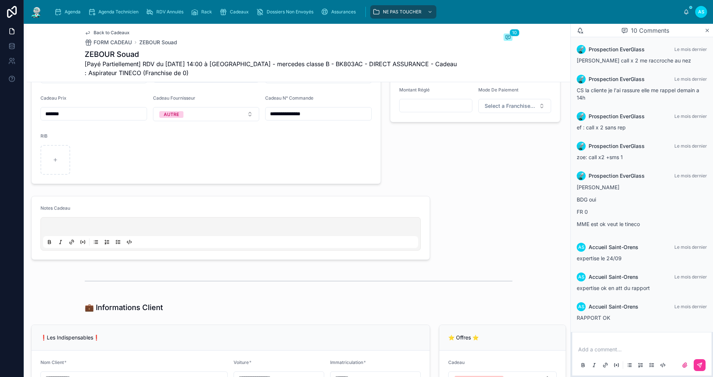
scroll to position [409, 0]
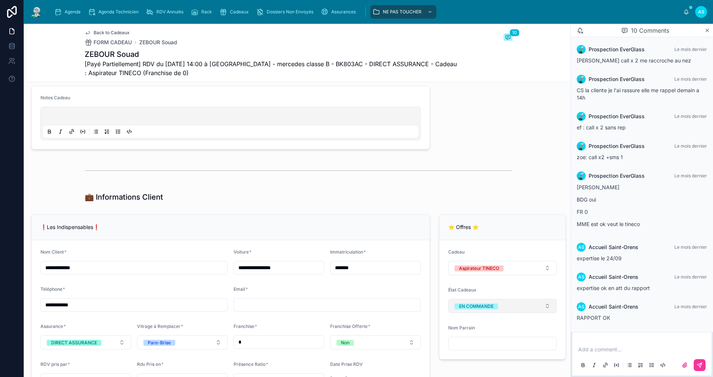
click at [489, 309] on div "EN COMMANDE" at bounding box center [476, 306] width 35 height 6
click at [480, 286] on div "A RECUPERER" at bounding box center [469, 285] width 30 height 6
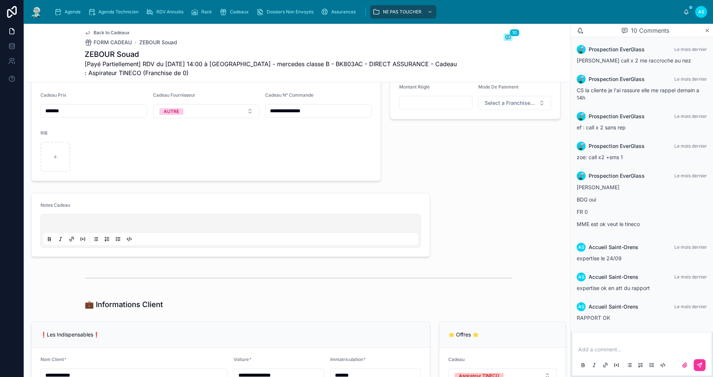
scroll to position [260, 0]
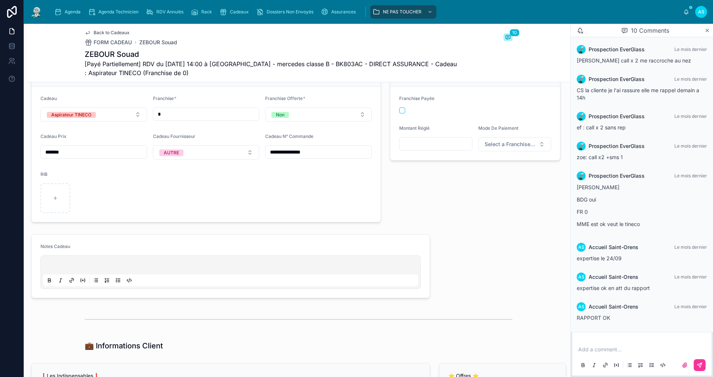
click at [75, 268] on p at bounding box center [232, 265] width 375 height 7
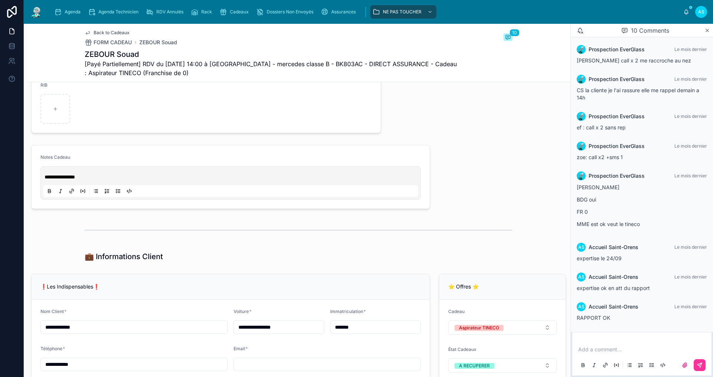
scroll to position [334, 0]
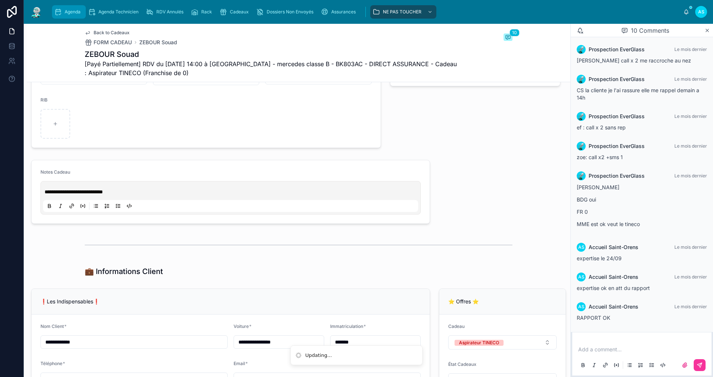
click at [66, 12] on span "Agenda" at bounding box center [73, 12] width 16 height 6
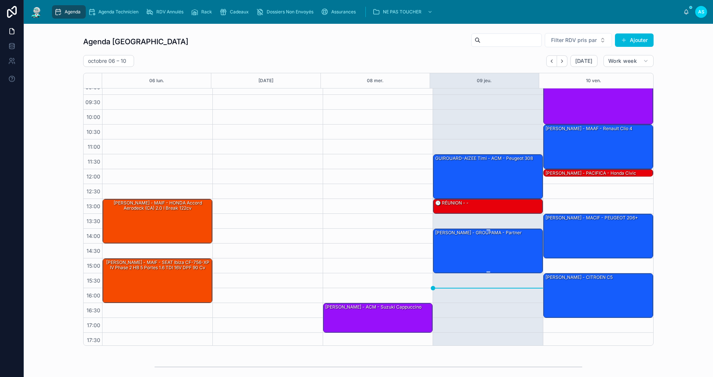
scroll to position [11, 0]
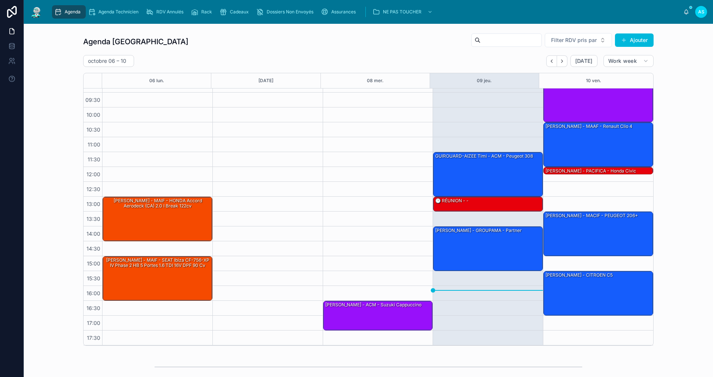
drag, startPoint x: 386, startPoint y: 53, endPoint x: 318, endPoint y: 59, distance: 68.6
click at [318, 59] on div "[DATE] – [DATE] [DATE] Work week" at bounding box center [368, 61] width 571 height 12
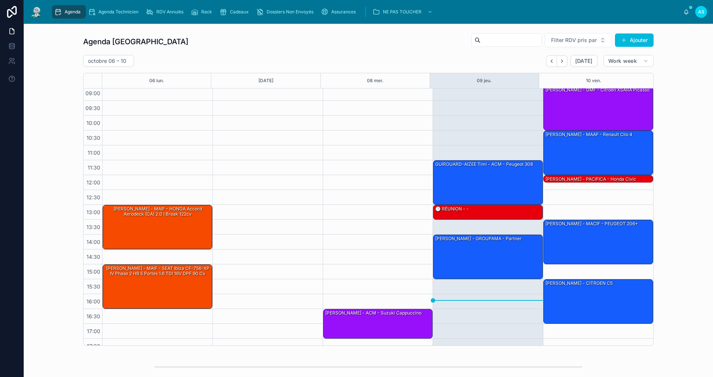
scroll to position [0, 0]
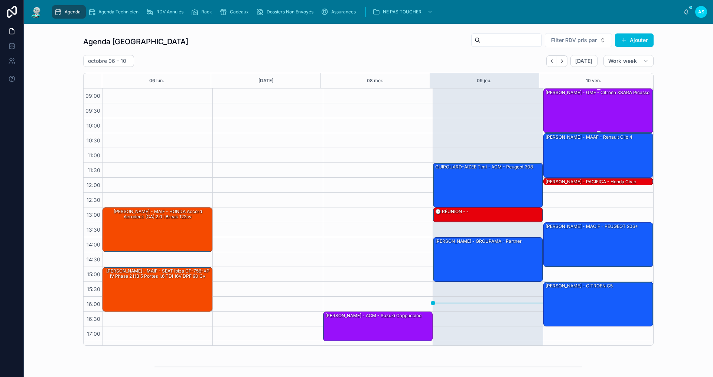
click at [606, 114] on div "[PERSON_NAME] - GMF - Citroën XSARA Picasso" at bounding box center [599, 110] width 108 height 43
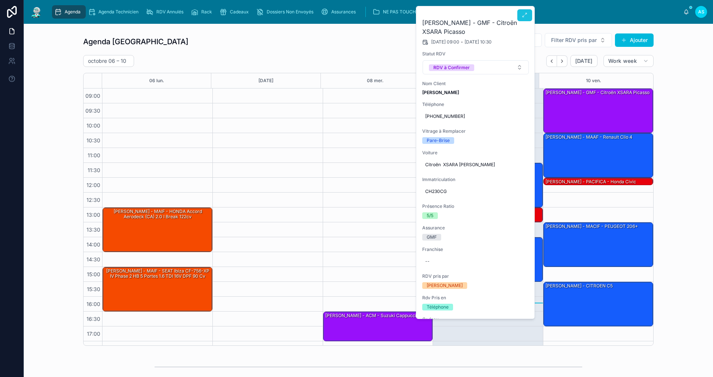
click at [520, 15] on button at bounding box center [524, 15] width 15 height 12
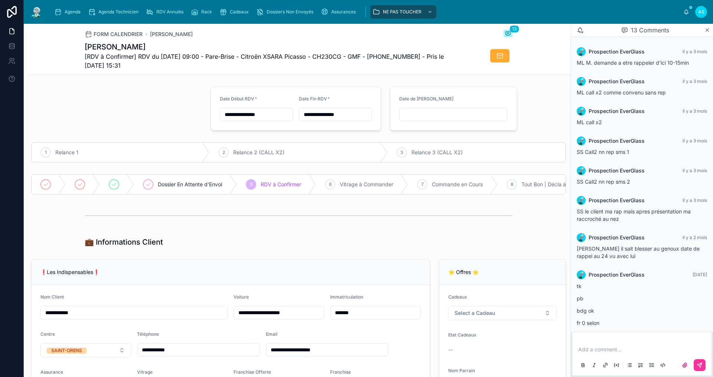
scroll to position [188, 0]
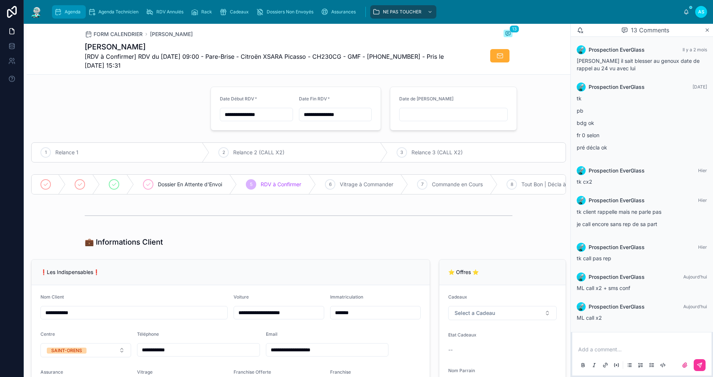
click at [78, 12] on span "Agenda" at bounding box center [73, 12] width 16 height 6
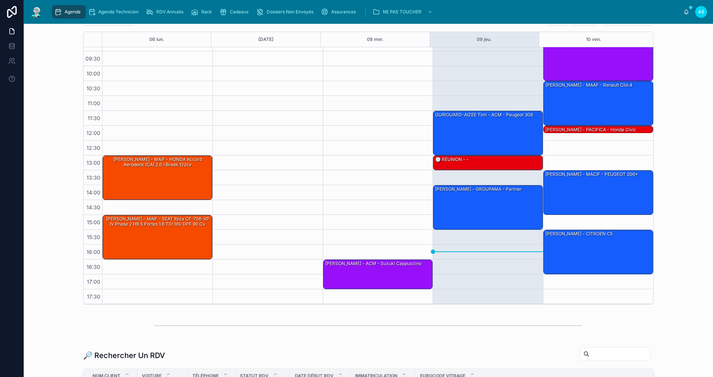
scroll to position [149, 0]
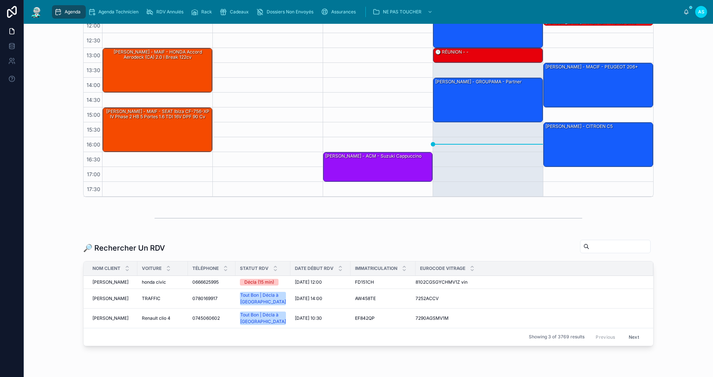
click at [590, 250] on input "text" at bounding box center [620, 246] width 61 height 10
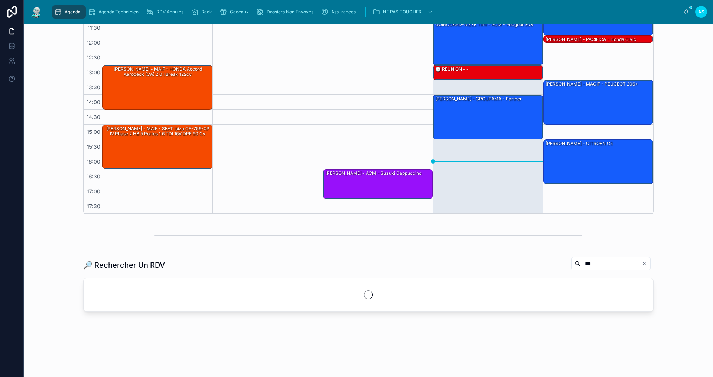
scroll to position [149, 0]
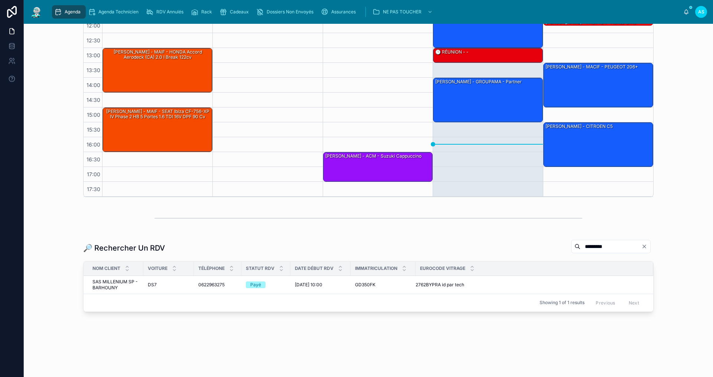
type input "*********"
click at [255, 283] on div "Payé" at bounding box center [255, 284] width 11 height 7
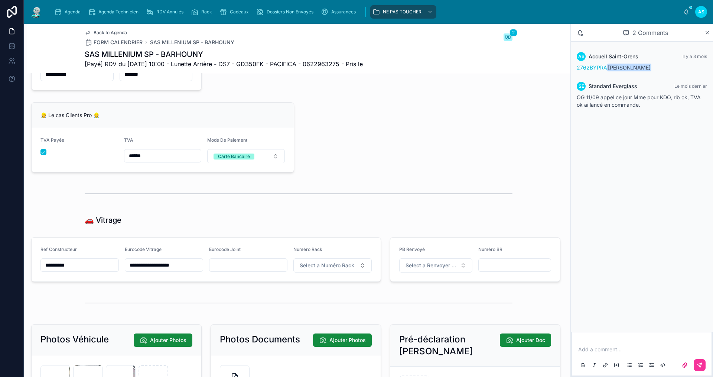
scroll to position [706, 0]
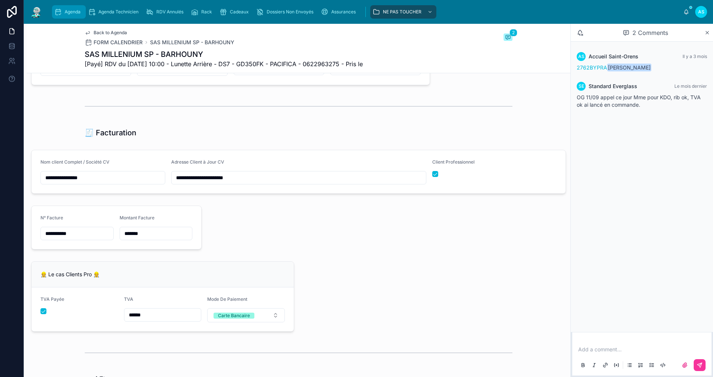
click at [68, 13] on span "Agenda" at bounding box center [73, 12] width 16 height 6
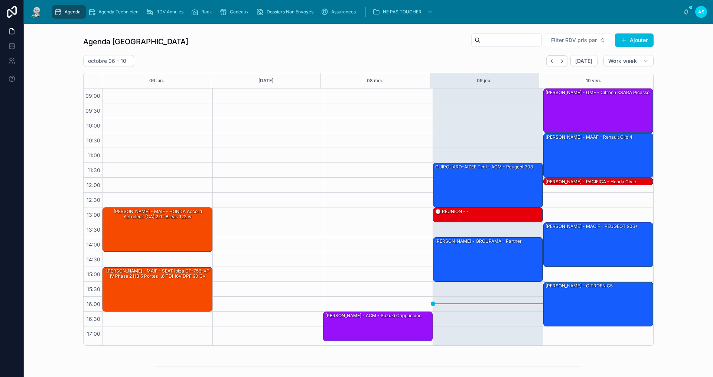
scroll to position [11, 0]
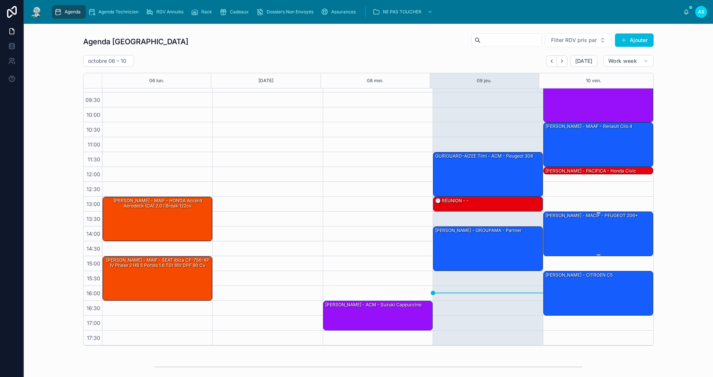
click at [545, 238] on div "[PERSON_NAME] - MACIF - PEUGEOT 206+" at bounding box center [599, 233] width 108 height 43
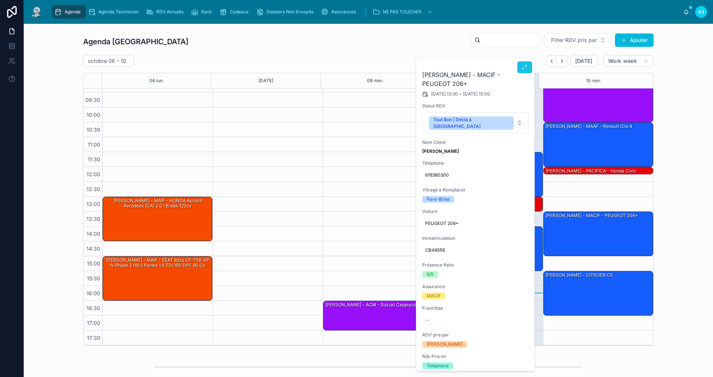
click at [523, 68] on icon at bounding box center [525, 67] width 6 height 6
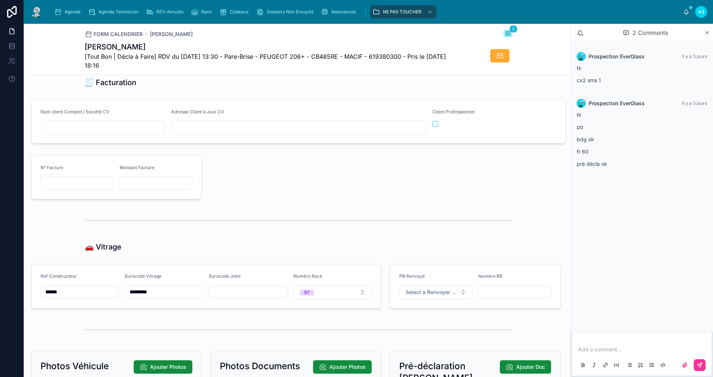
scroll to position [780, 0]
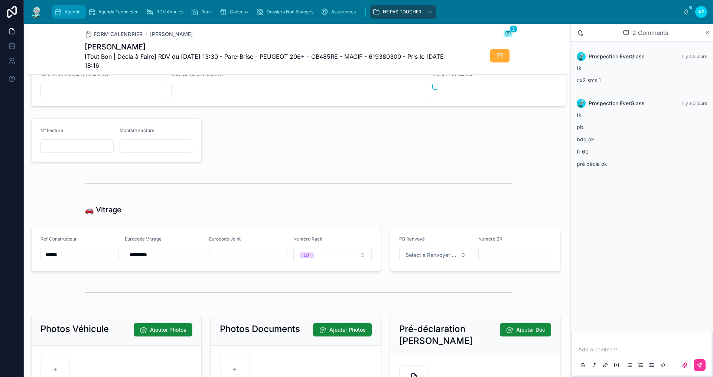
click at [67, 12] on span "Agenda" at bounding box center [73, 12] width 16 height 6
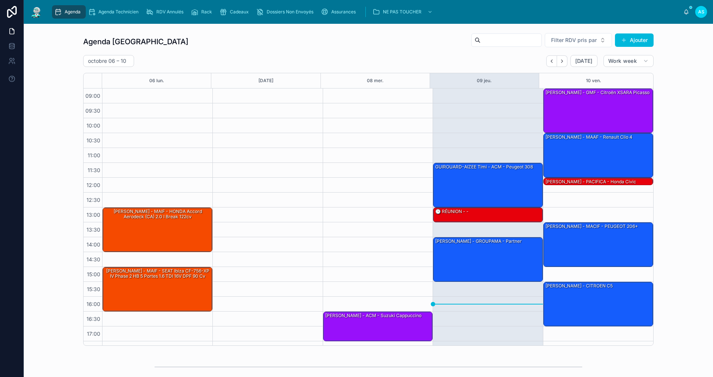
scroll to position [11, 0]
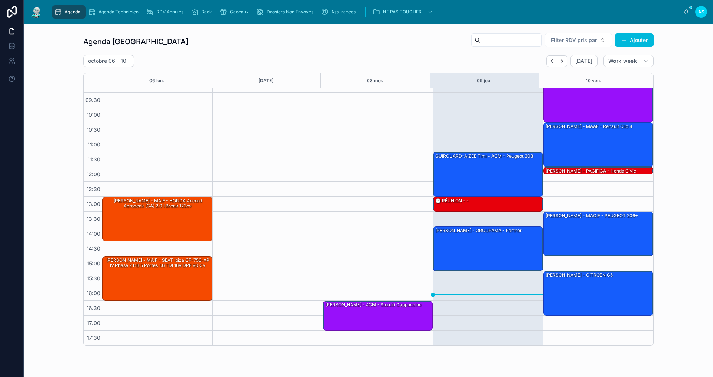
click at [447, 177] on div "GUIROUARD-AIZEE Timi - ACM - Peugeot 308" at bounding box center [489, 173] width 108 height 43
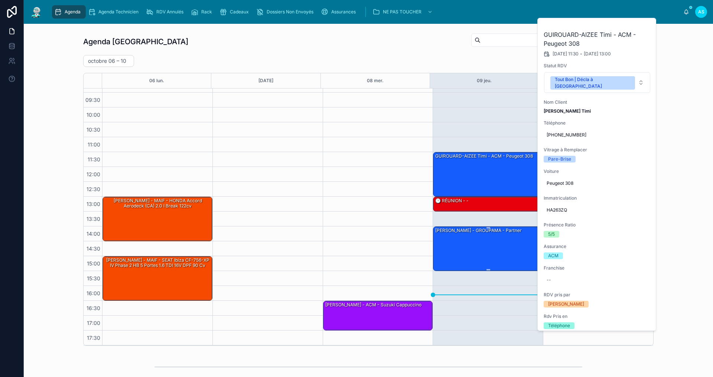
click at [491, 253] on div "[PERSON_NAME] - GROUPAMA - Partner" at bounding box center [489, 248] width 108 height 43
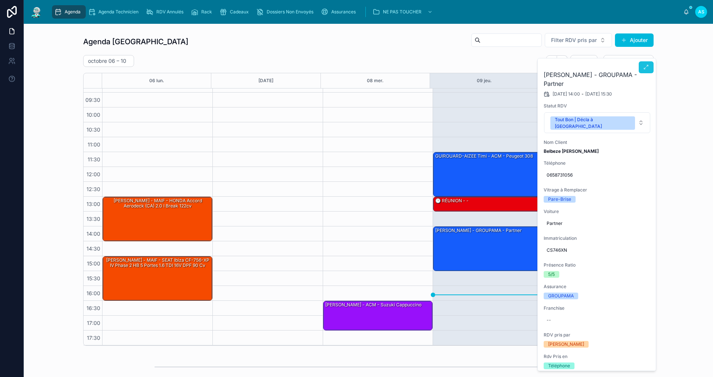
click at [649, 69] on icon at bounding box center [646, 67] width 6 height 6
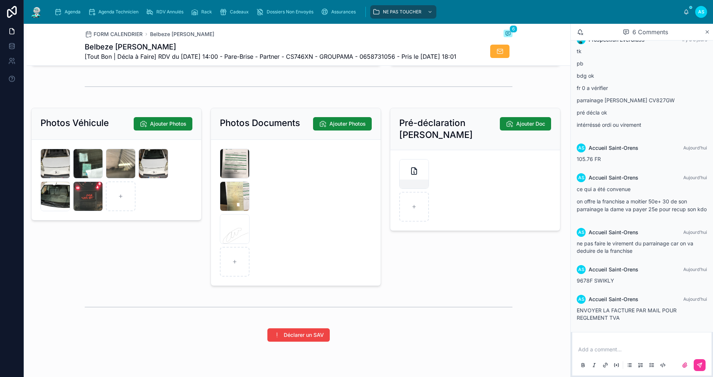
scroll to position [1101, 0]
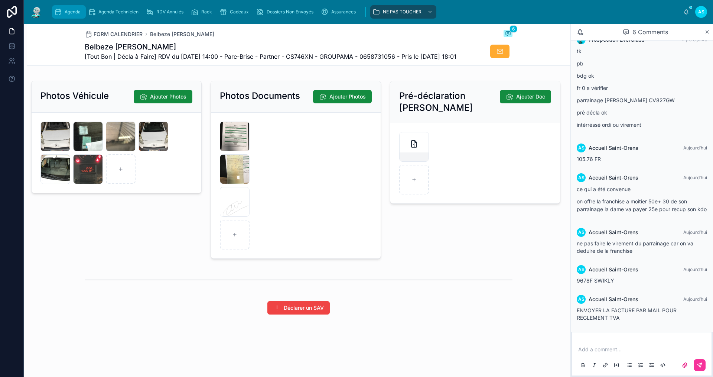
click at [67, 14] on span "Agenda" at bounding box center [73, 12] width 16 height 6
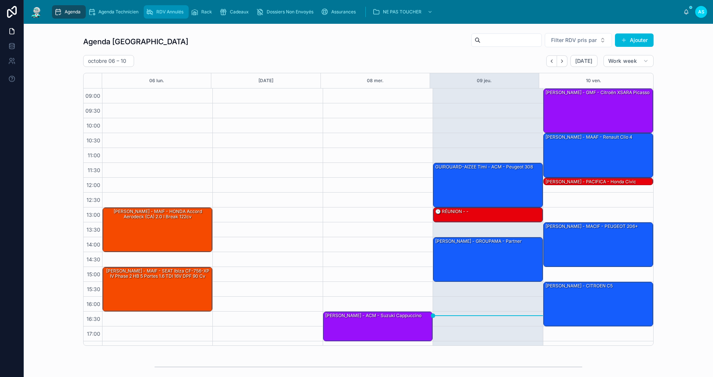
click at [160, 13] on span "RDV Annulés" at bounding box center [169, 12] width 27 height 6
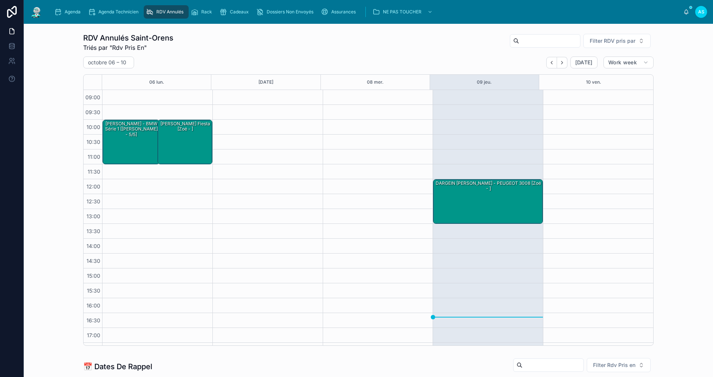
scroll to position [12, 0]
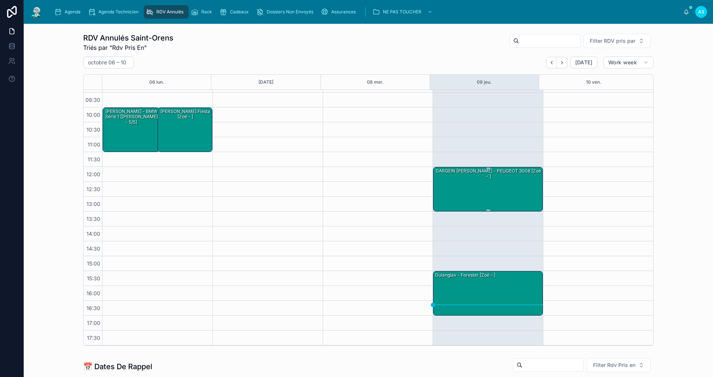
click at [444, 169] on div "DARGEIN [PERSON_NAME] - PEUGEOT 3008 [Zoé - ]" at bounding box center [489, 174] width 108 height 12
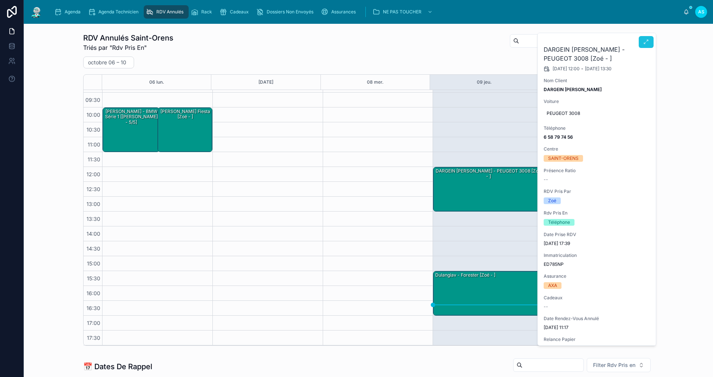
click at [643, 45] on button at bounding box center [646, 42] width 15 height 12
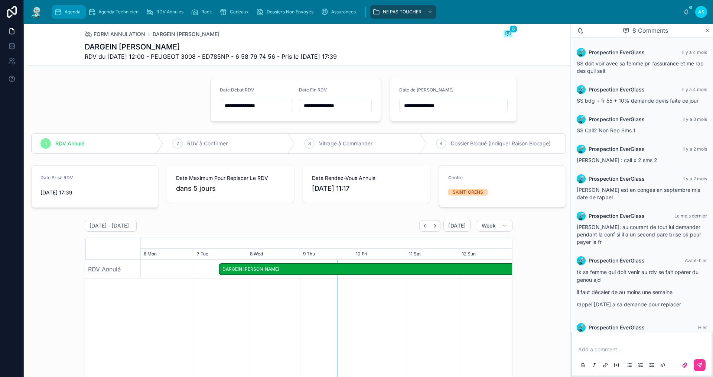
click at [75, 14] on span "Agenda" at bounding box center [73, 12] width 16 height 6
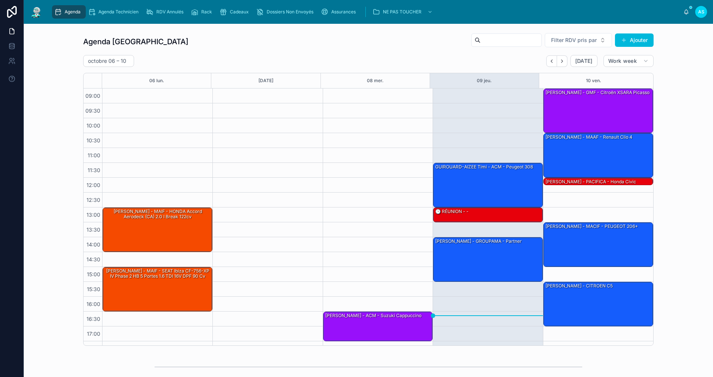
scroll to position [11, 0]
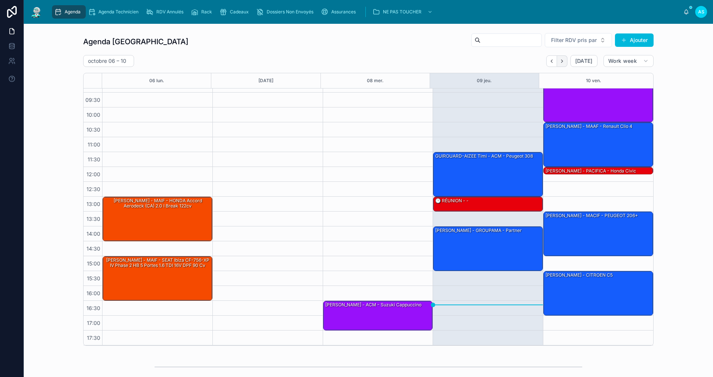
click at [559, 64] on icon "Next" at bounding box center [562, 61] width 6 height 6
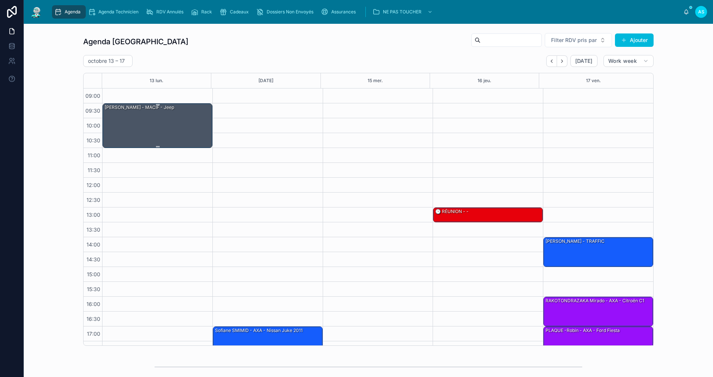
click at [161, 137] on div "[PERSON_NAME] - MACIF - jeep" at bounding box center [158, 125] width 108 height 43
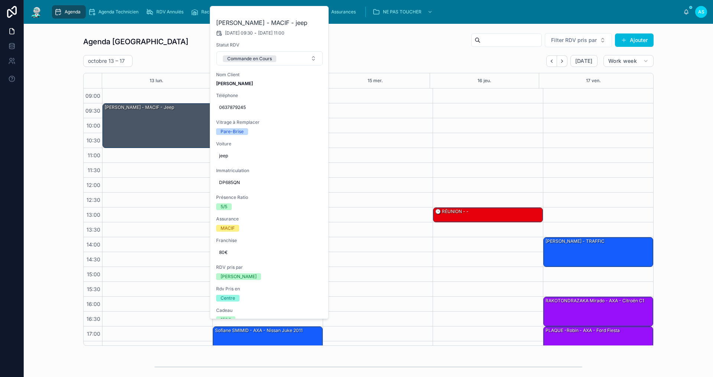
click at [368, 56] on div "[DATE] – [DATE] [DATE] Work week" at bounding box center [368, 61] width 571 height 12
